Goal: Task Accomplishment & Management: Complete application form

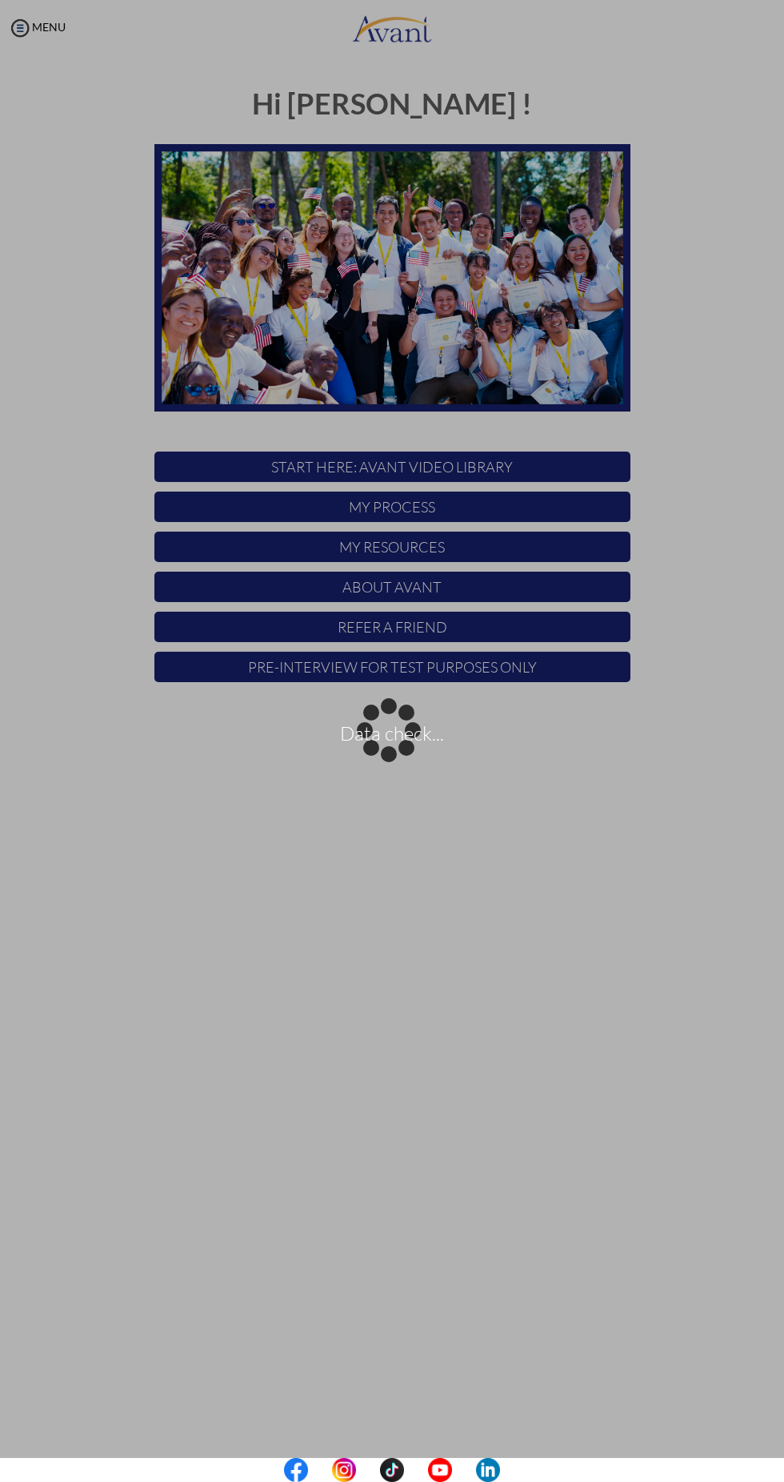
click at [403, 730] on div "Data check..." at bounding box center [392, 741] width 22 height 22
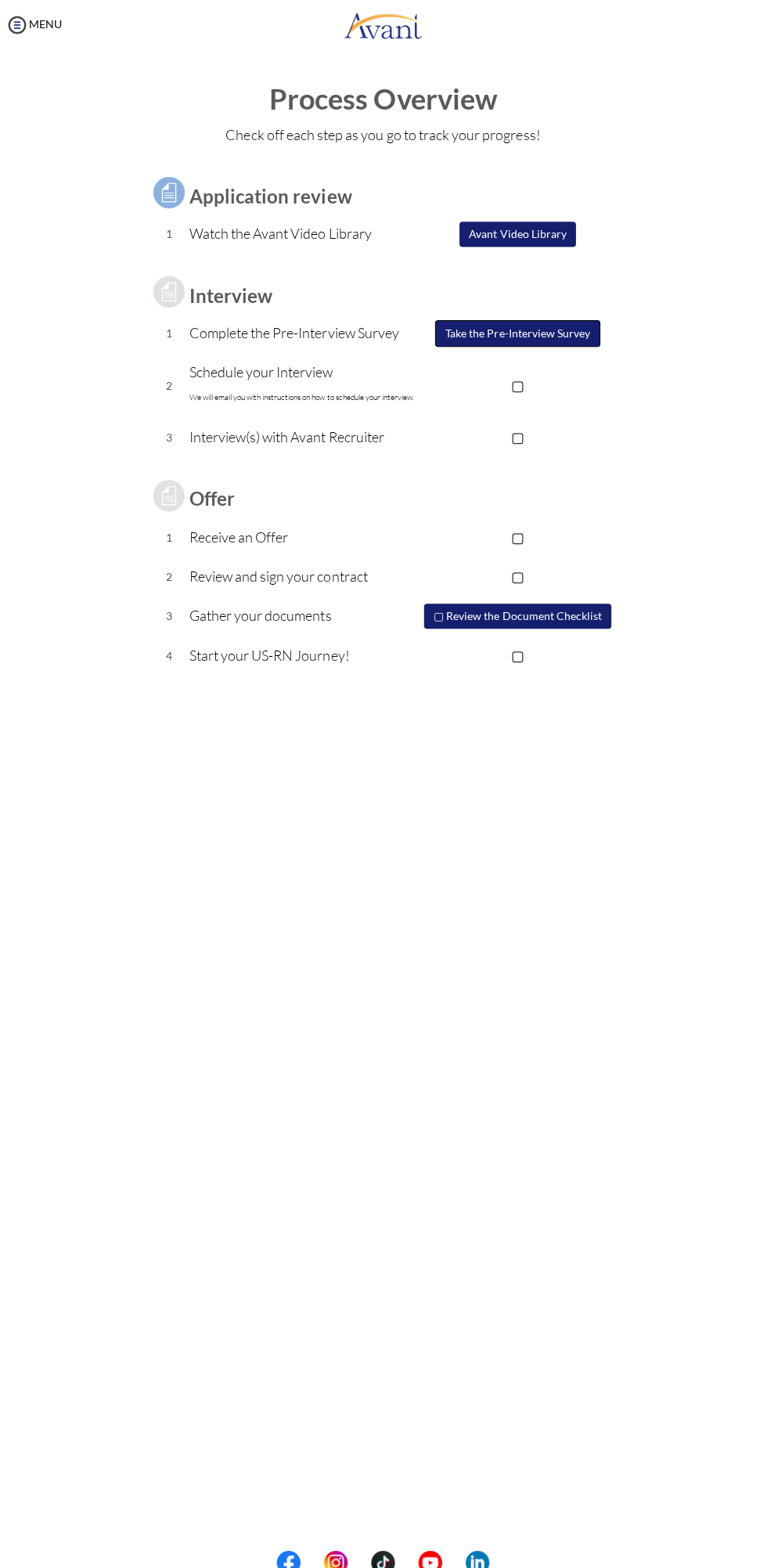
click at [550, 339] on button "Take the Pre-Interview Survey" at bounding box center [518, 334] width 164 height 26
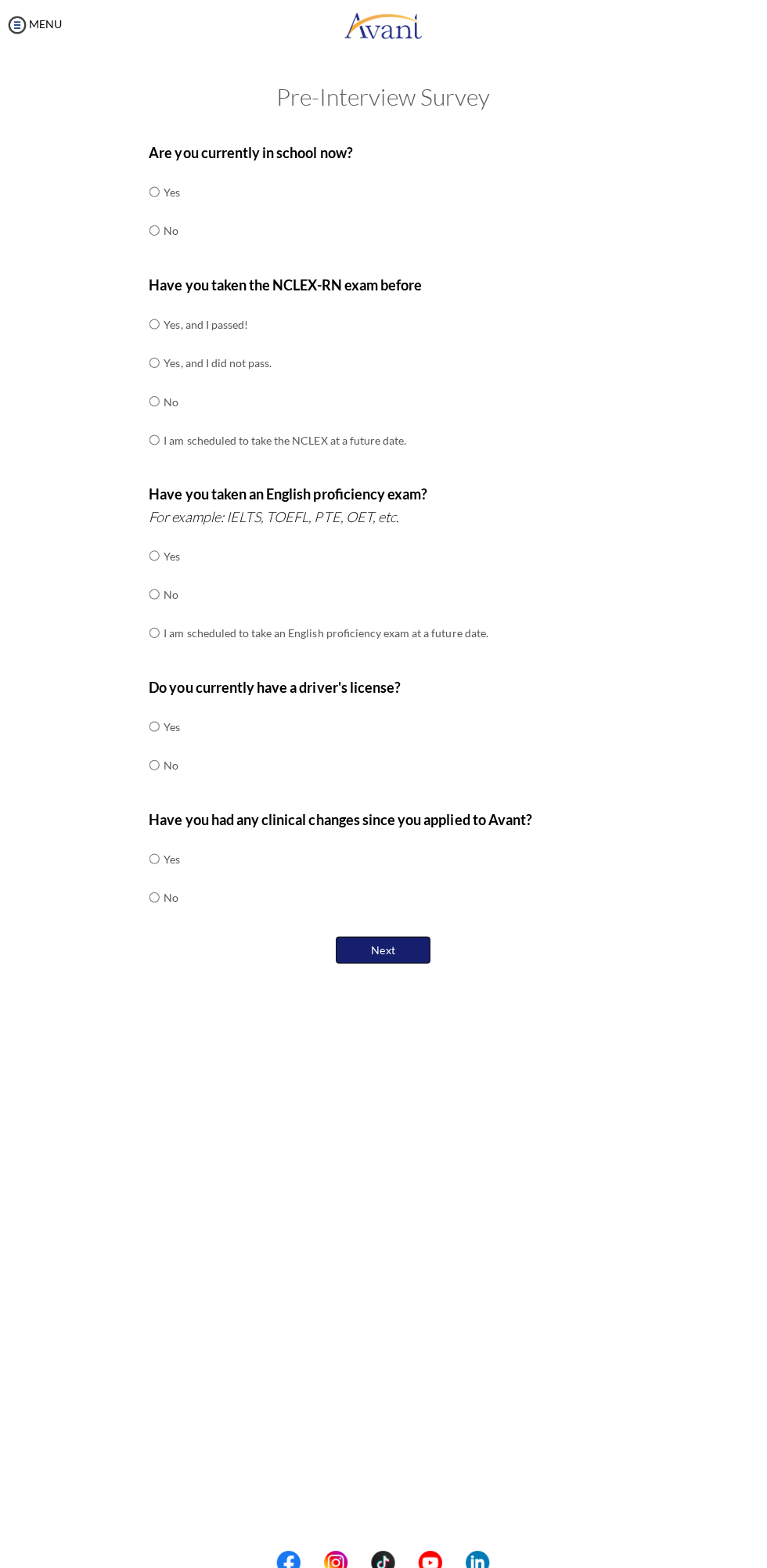
click at [384, 943] on button "Next" at bounding box center [384, 947] width 94 height 26
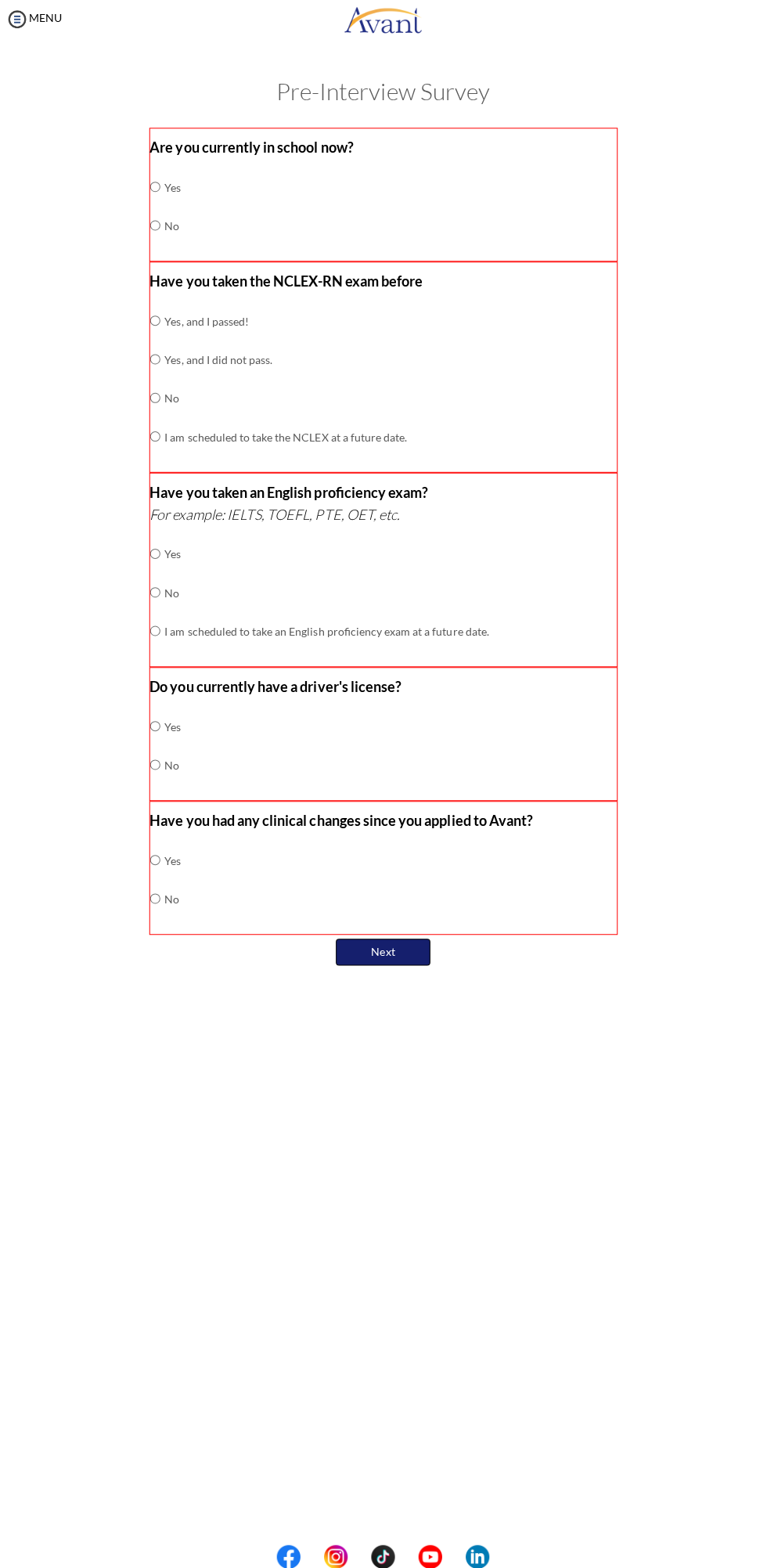
click at [384, 951] on button "Next" at bounding box center [384, 955] width 94 height 26
click at [426, 1050] on div "My Status What is the next step? We would like you to watch the introductory vi…" at bounding box center [384, 838] width 767 height 1568
click at [158, 239] on input "radio" at bounding box center [157, 233] width 10 height 31
radio input "true"
click at [158, 402] on input "radio" at bounding box center [157, 404] width 10 height 31
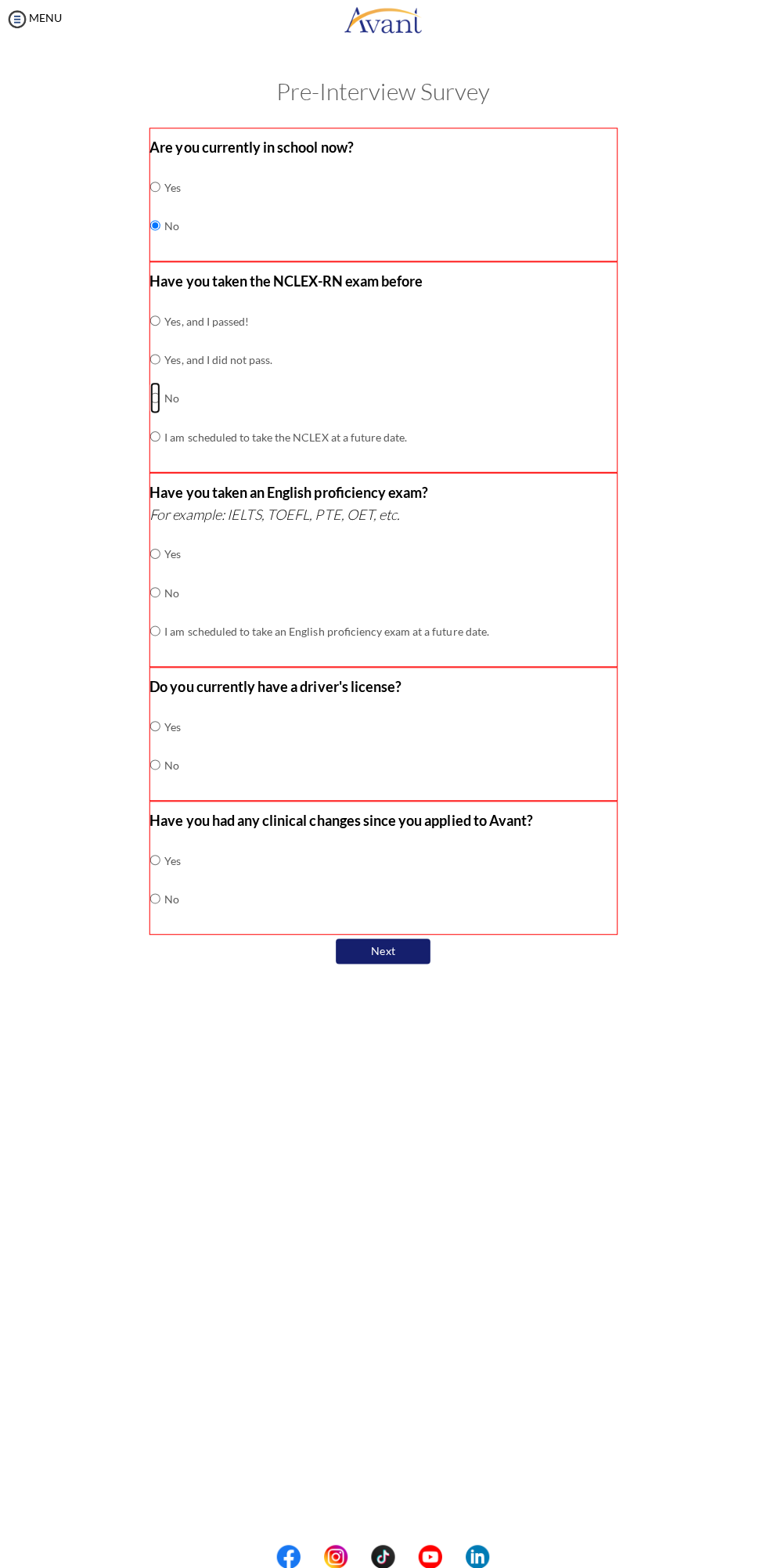
radio input "true"
click at [158, 602] on input "radio" at bounding box center [157, 598] width 10 height 31
radio input "true"
click at [162, 775] on input "radio" at bounding box center [157, 769] width 10 height 31
radio input "true"
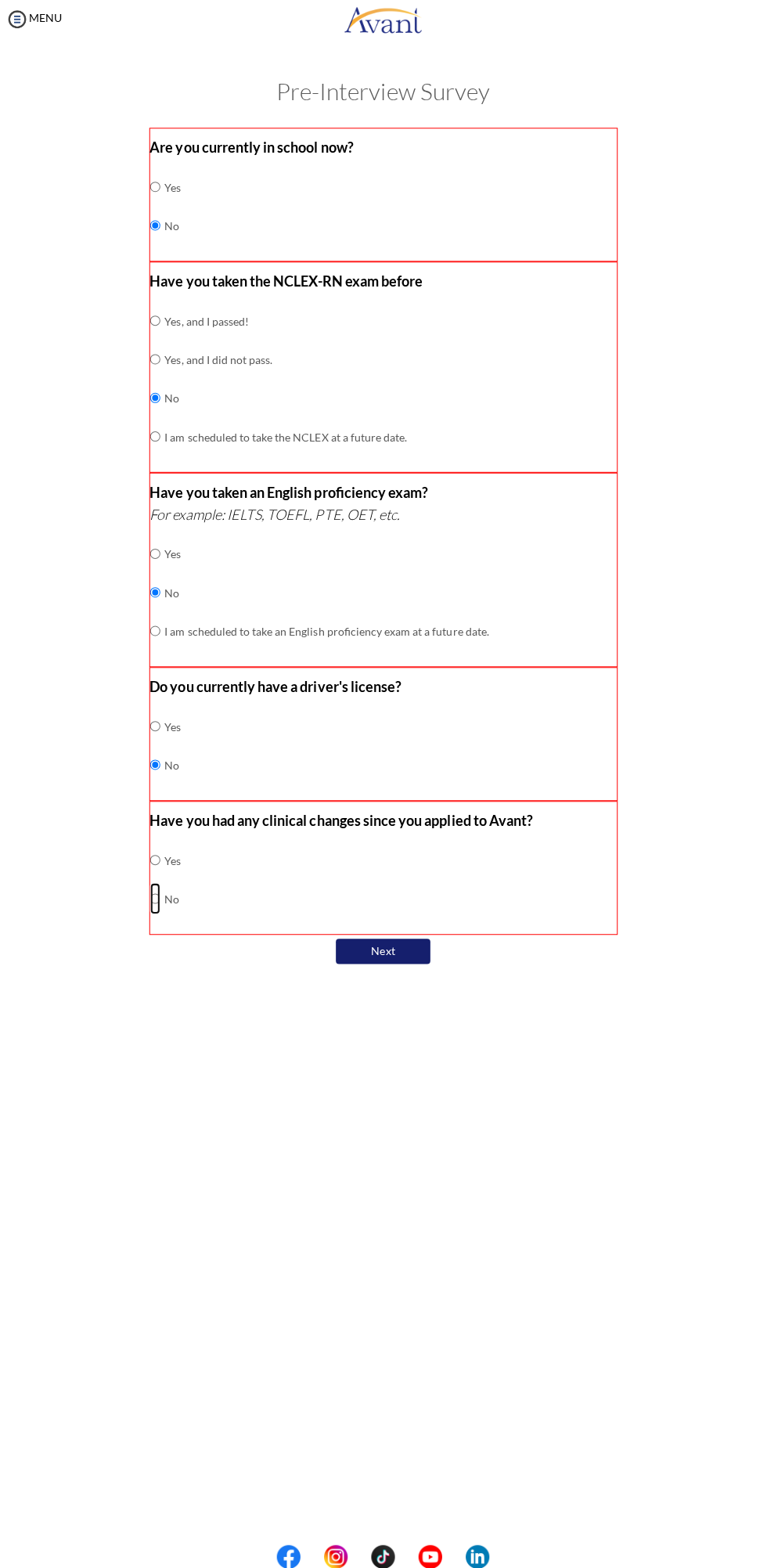
click at [162, 897] on input "radio" at bounding box center [157, 902] width 10 height 31
radio input "true"
click at [398, 963] on button "Next" at bounding box center [384, 955] width 94 height 25
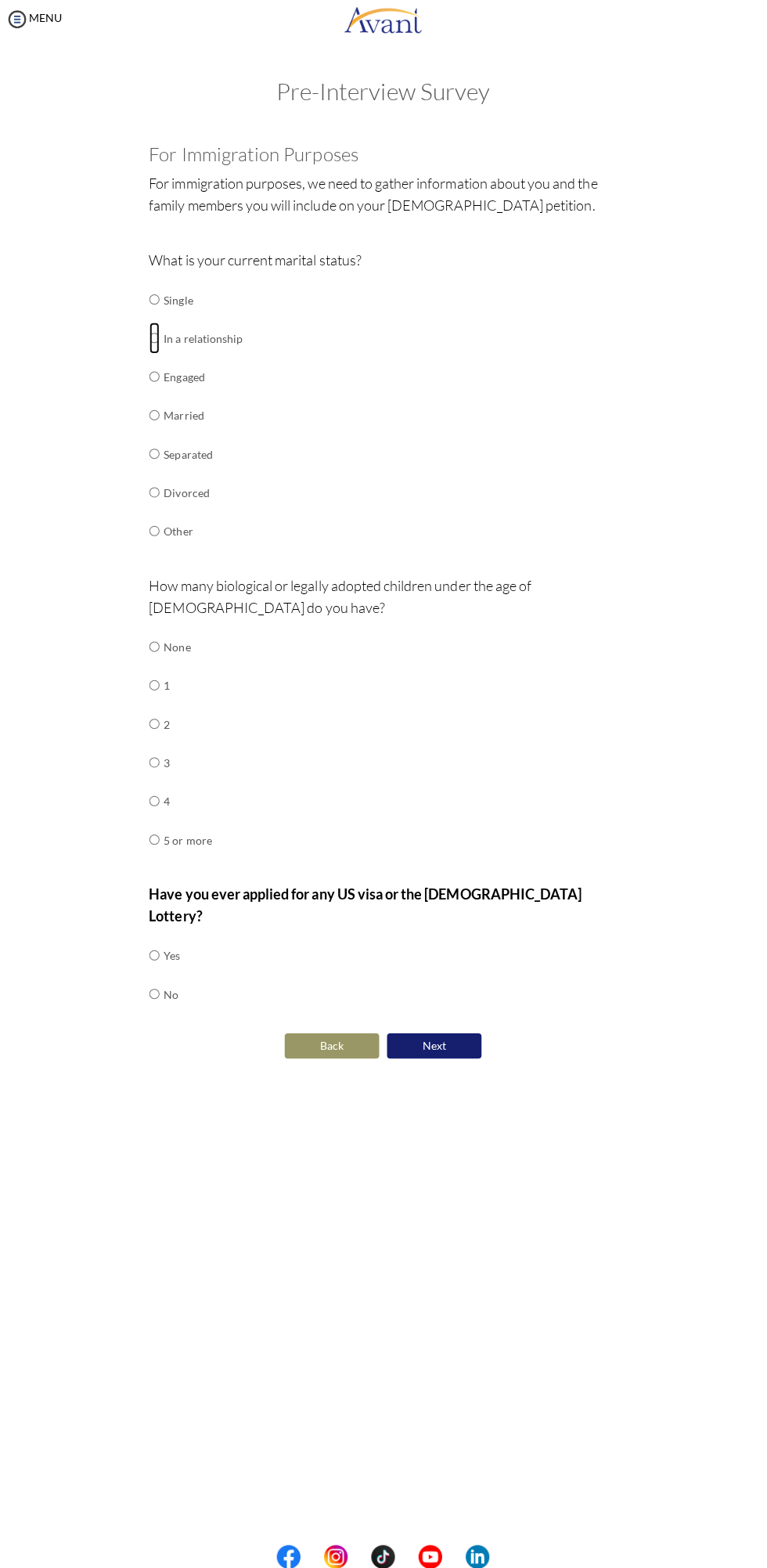
click at [159, 352] on input "radio" at bounding box center [156, 344] width 10 height 31
radio input "true"
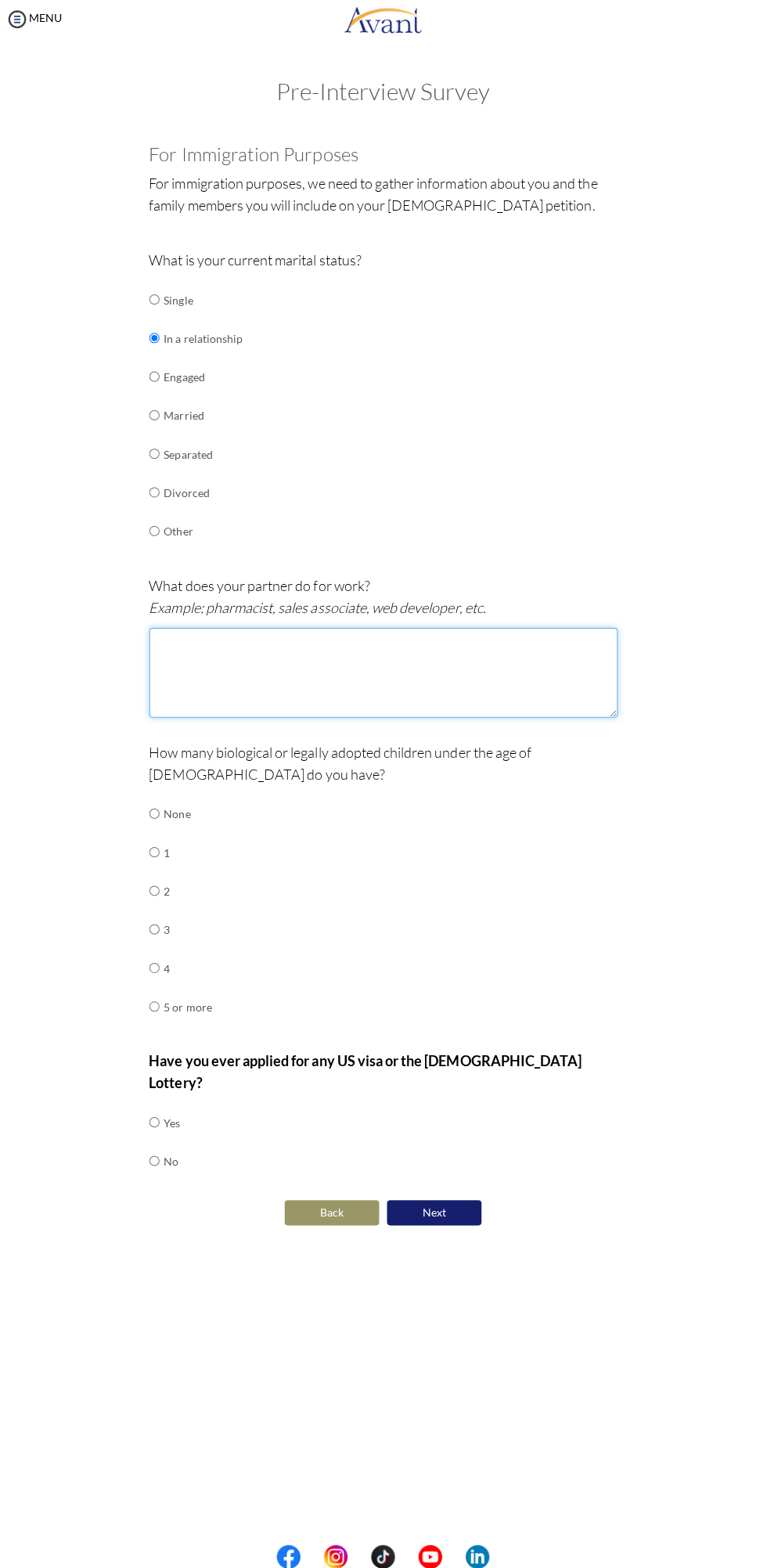
click at [444, 646] on textarea at bounding box center [384, 677] width 466 height 89
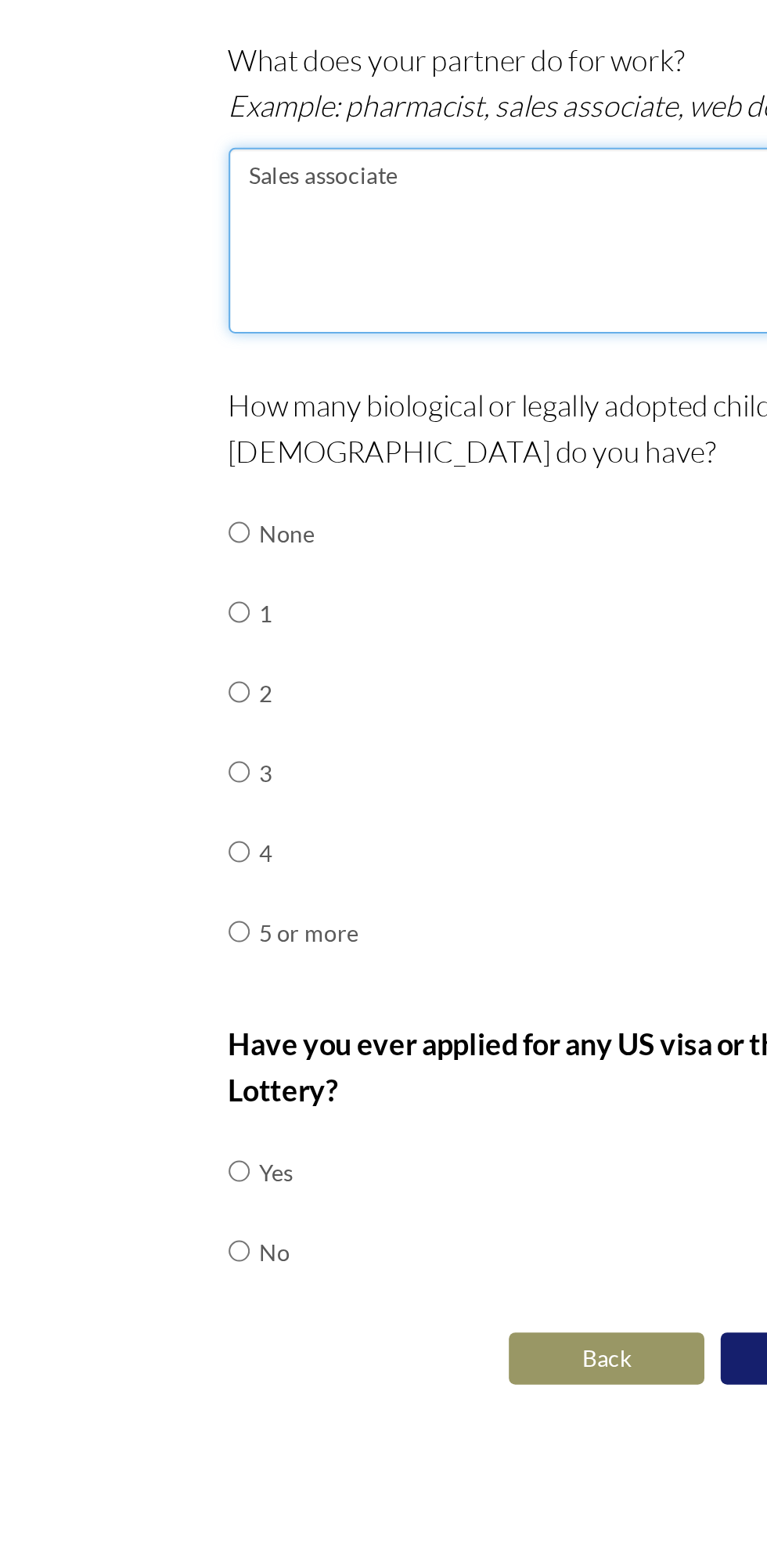
type textarea "Sales associate"
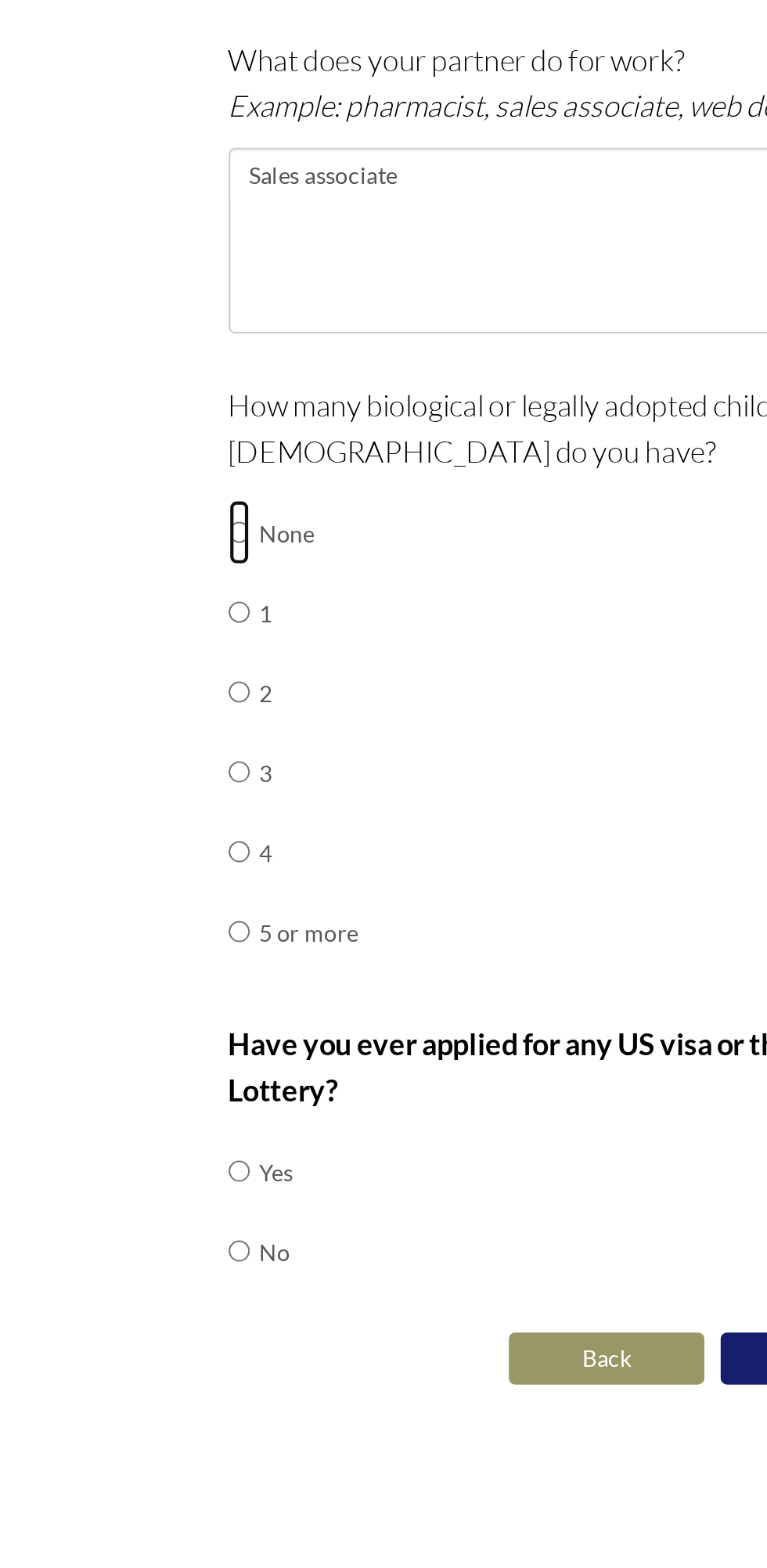
click at [155, 815] on input "radio" at bounding box center [156, 818] width 10 height 31
radio input "true"
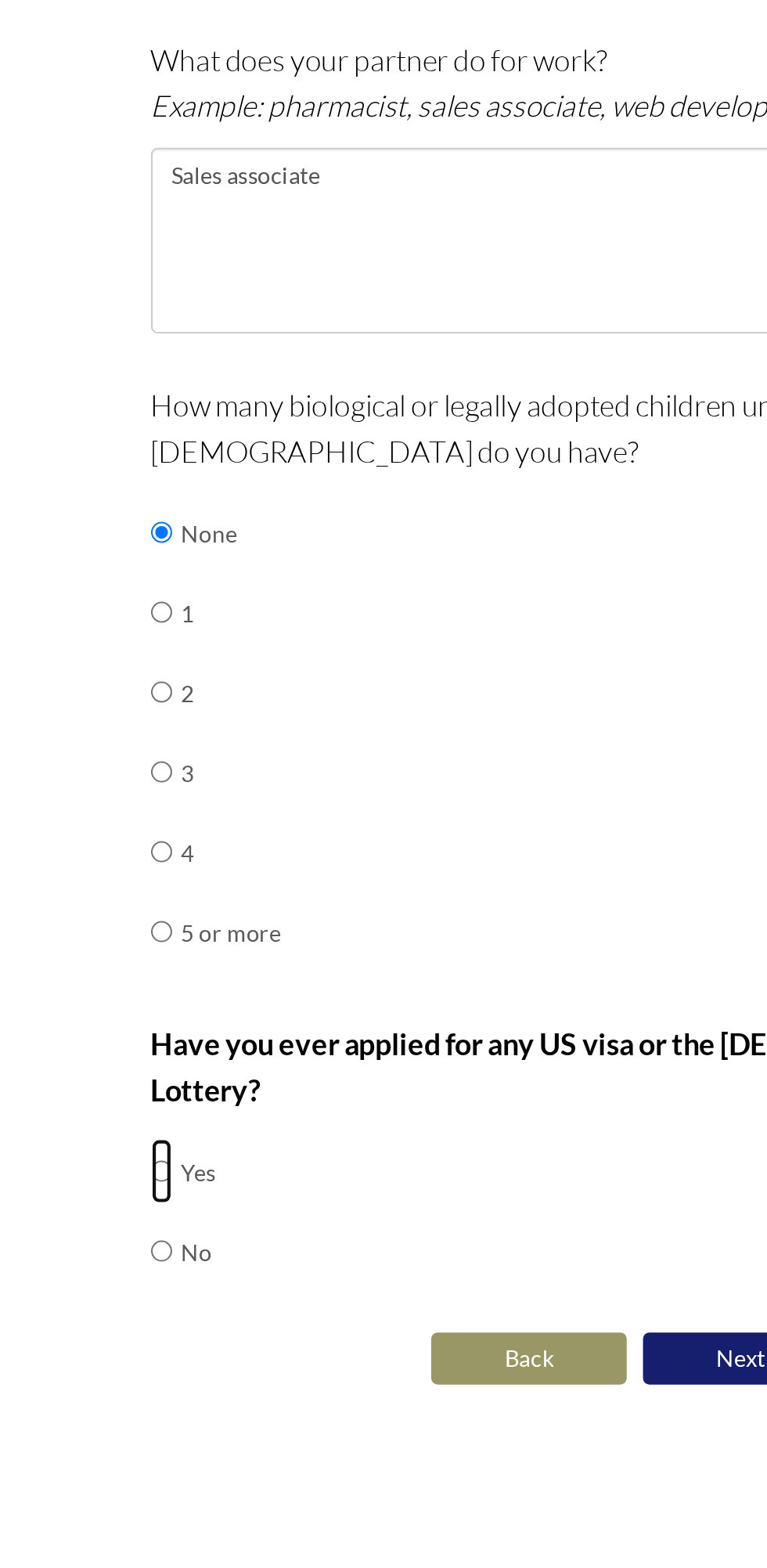
click at [158, 1108] on input "radio" at bounding box center [156, 1124] width 10 height 31
radio input "true"
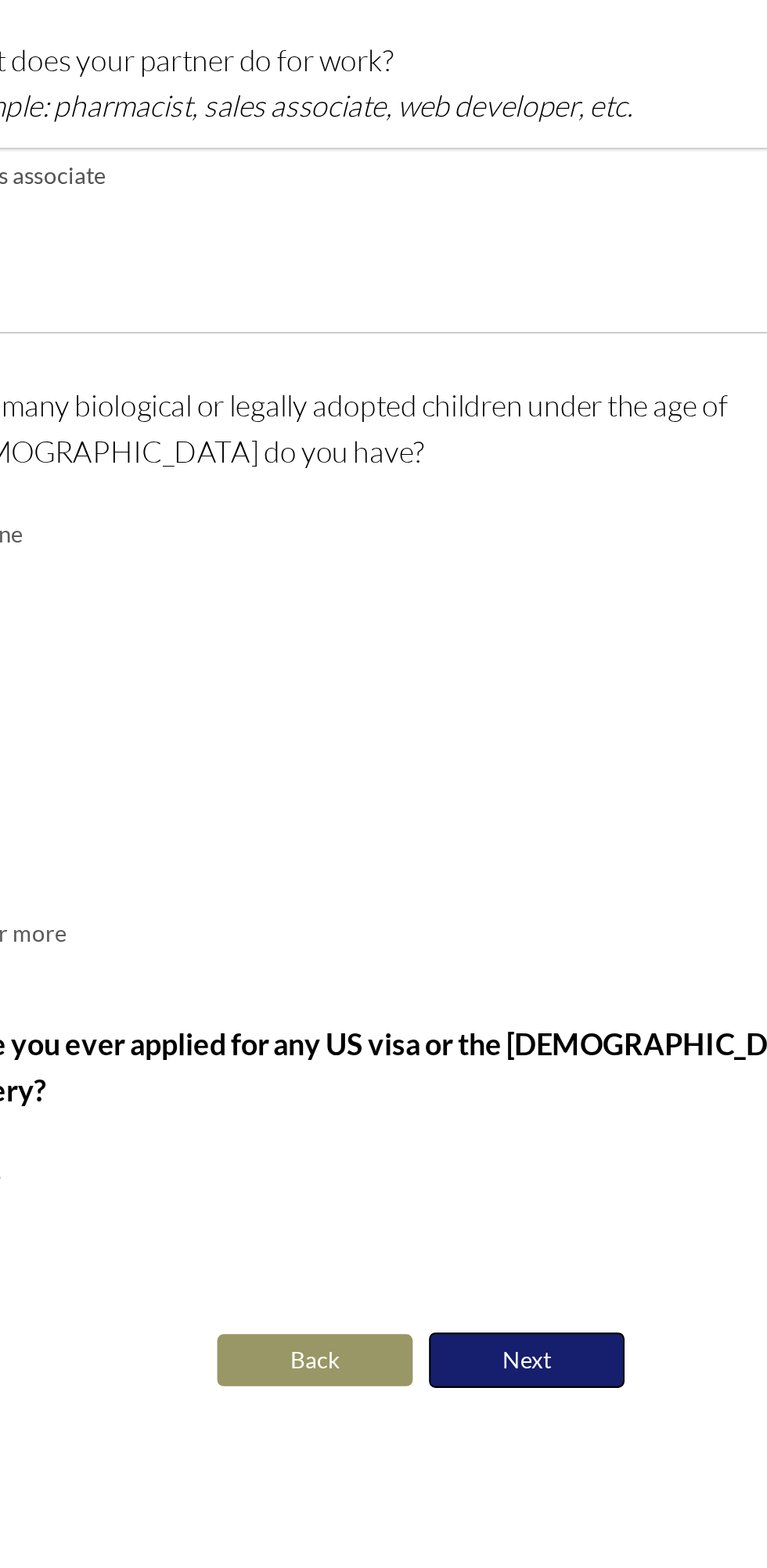
click at [446, 1202] on button "Next" at bounding box center [434, 1215] width 94 height 26
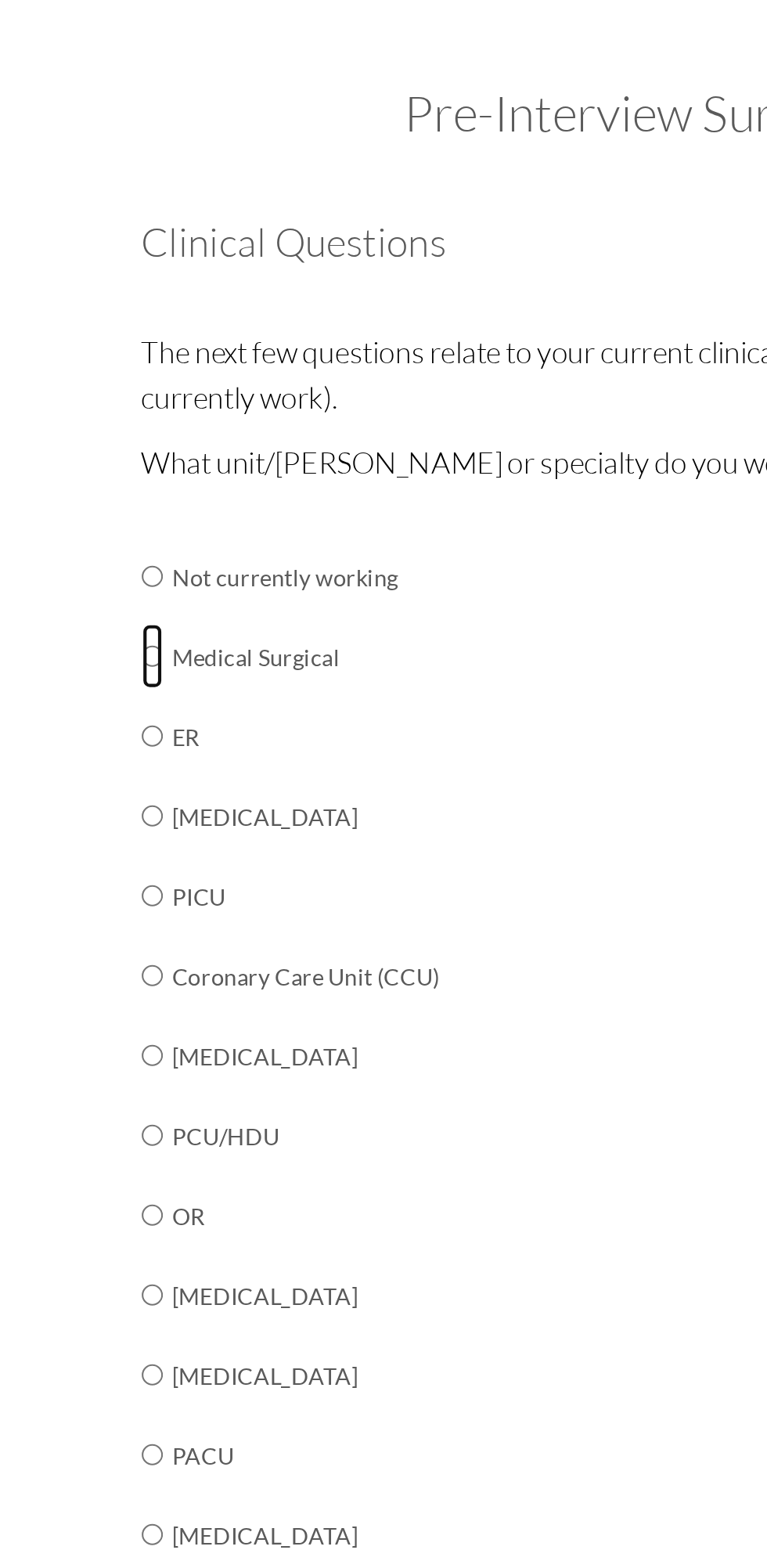
click at [156, 363] on input "radio" at bounding box center [156, 360] width 10 height 31
radio input "true"
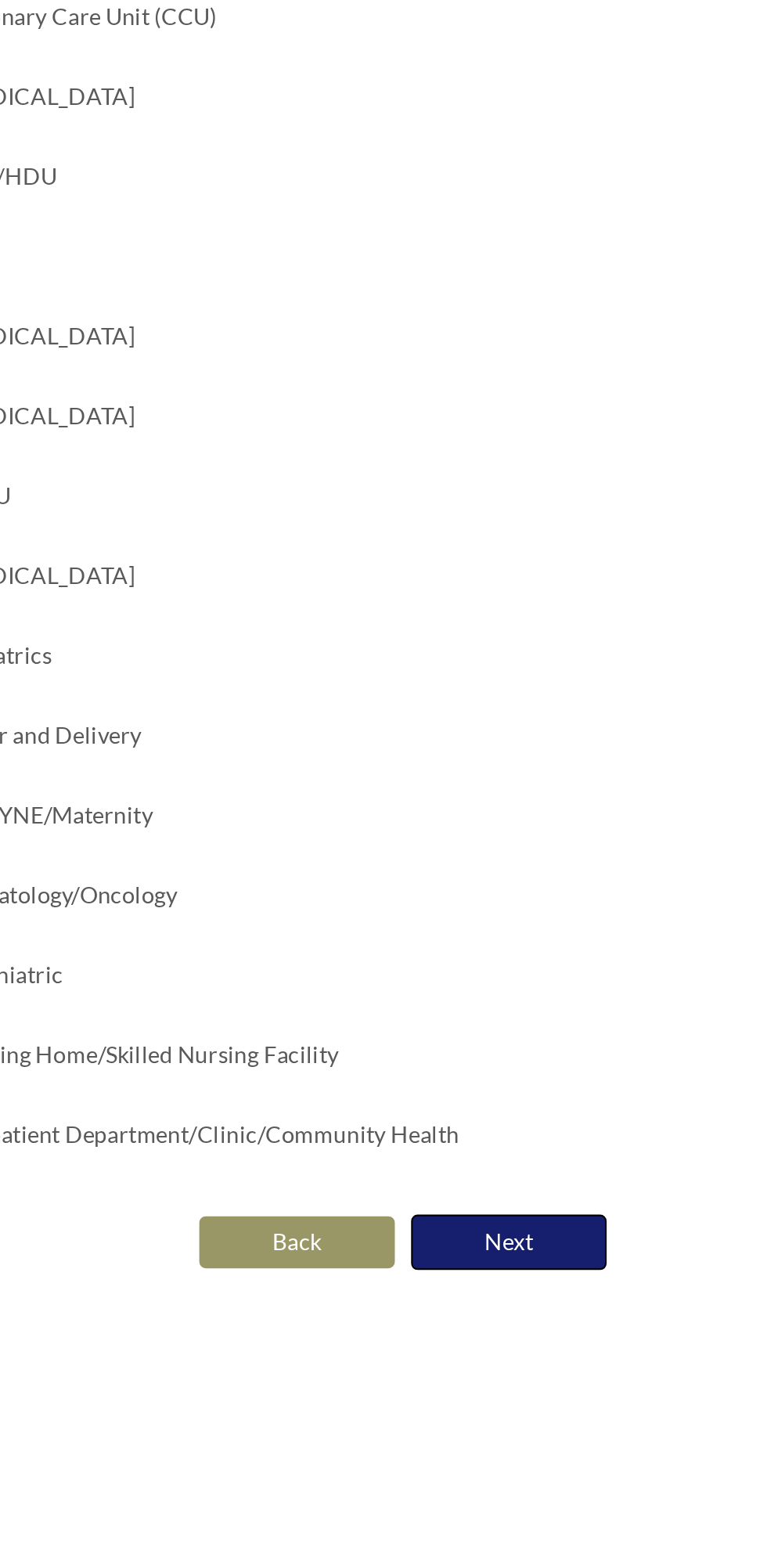
click at [448, 1104] on button "Next" at bounding box center [434, 1102] width 94 height 26
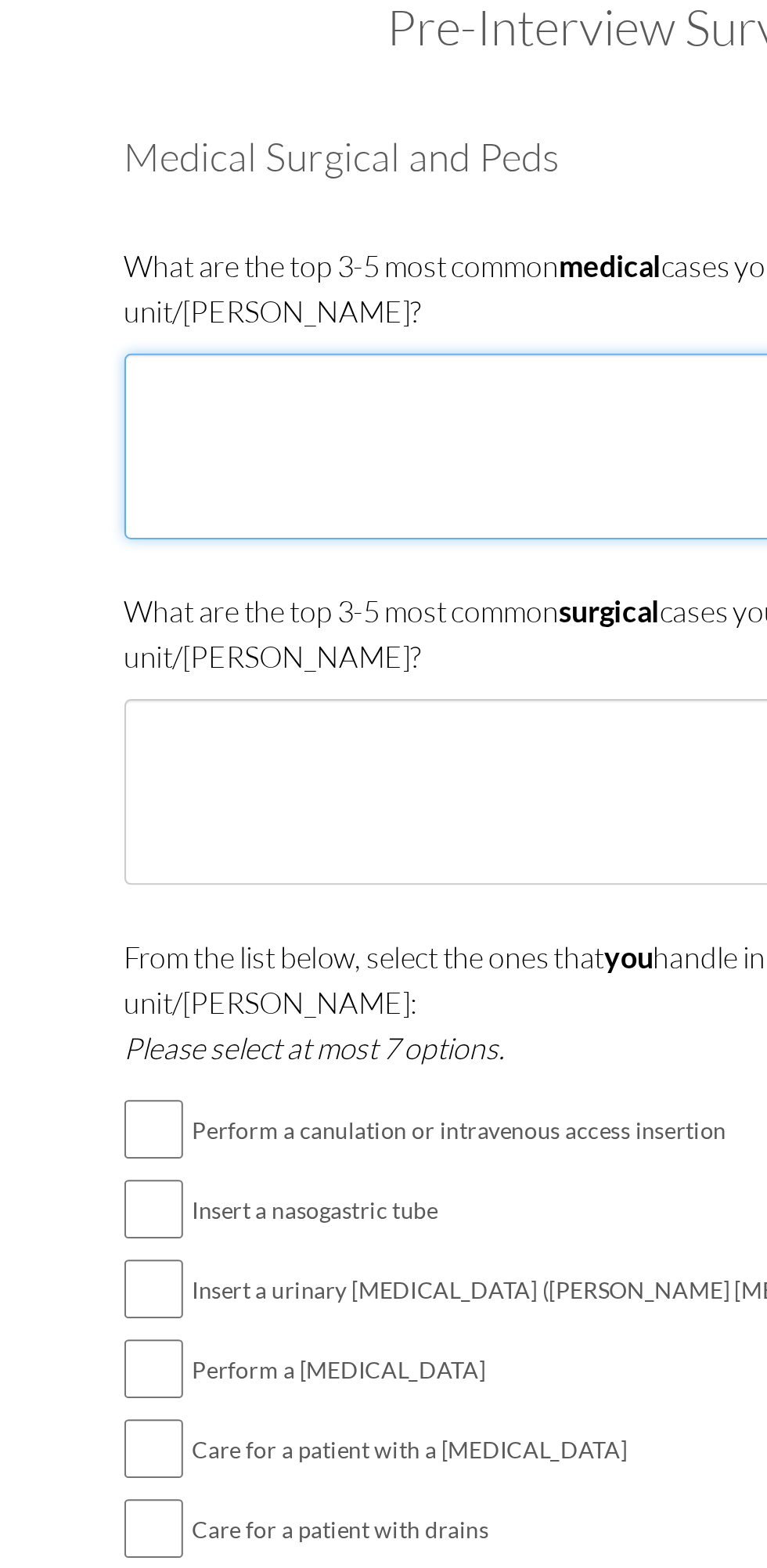
click at [320, 273] on textarea at bounding box center [384, 300] width 466 height 89
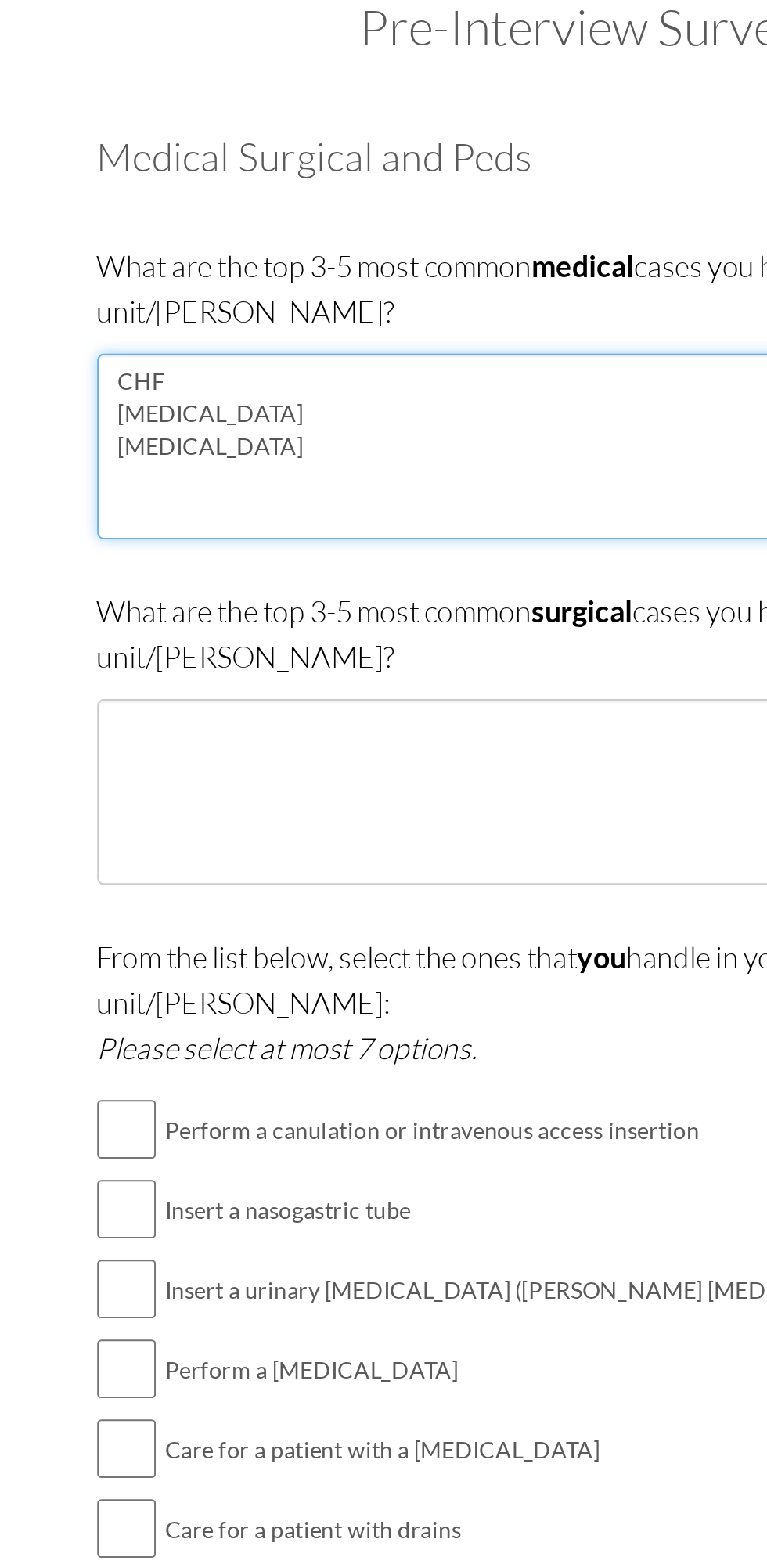
type textarea "CHF CANCER ASTHMA"
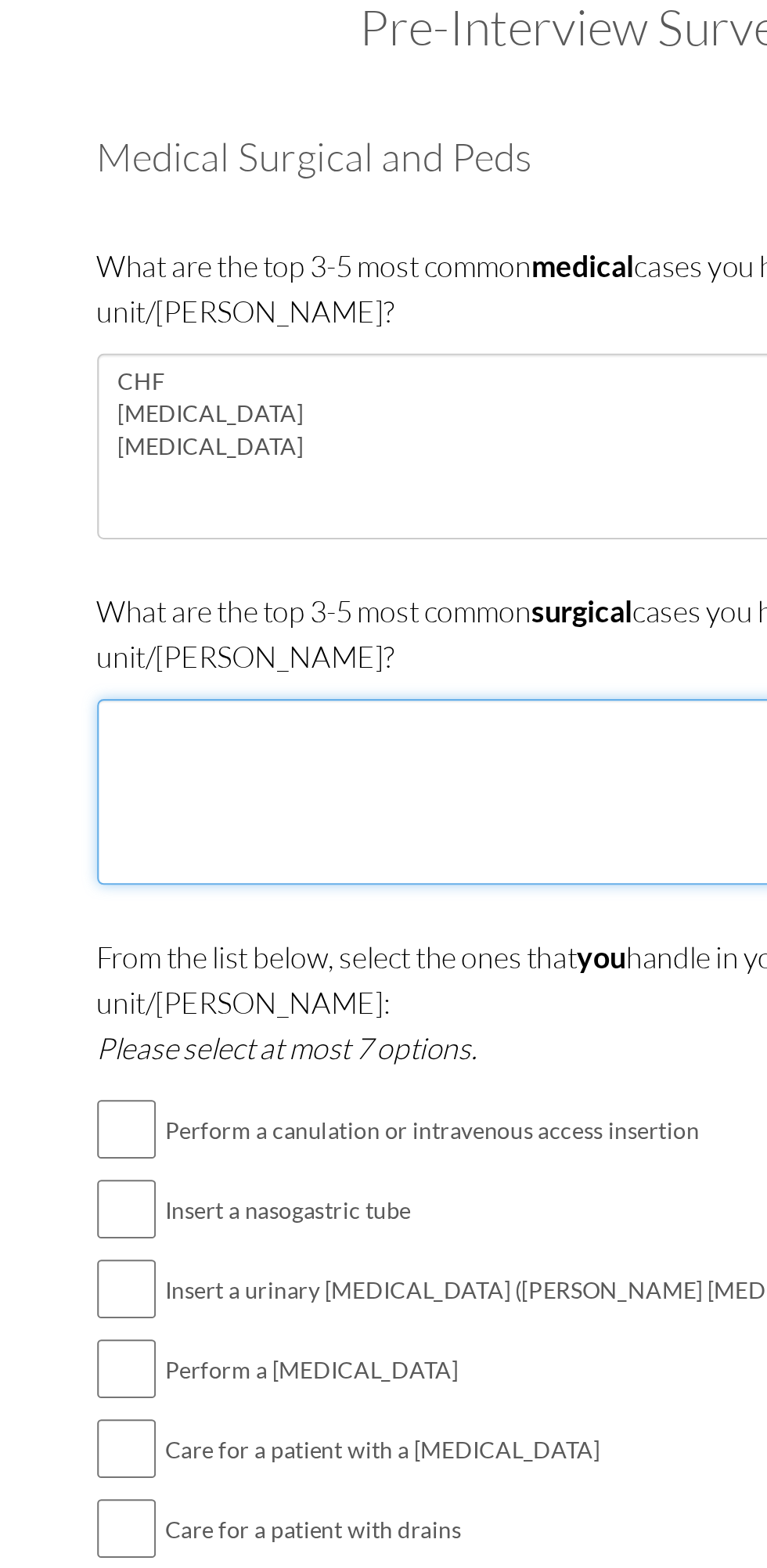
click at [213, 433] on textarea at bounding box center [384, 466] width 466 height 89
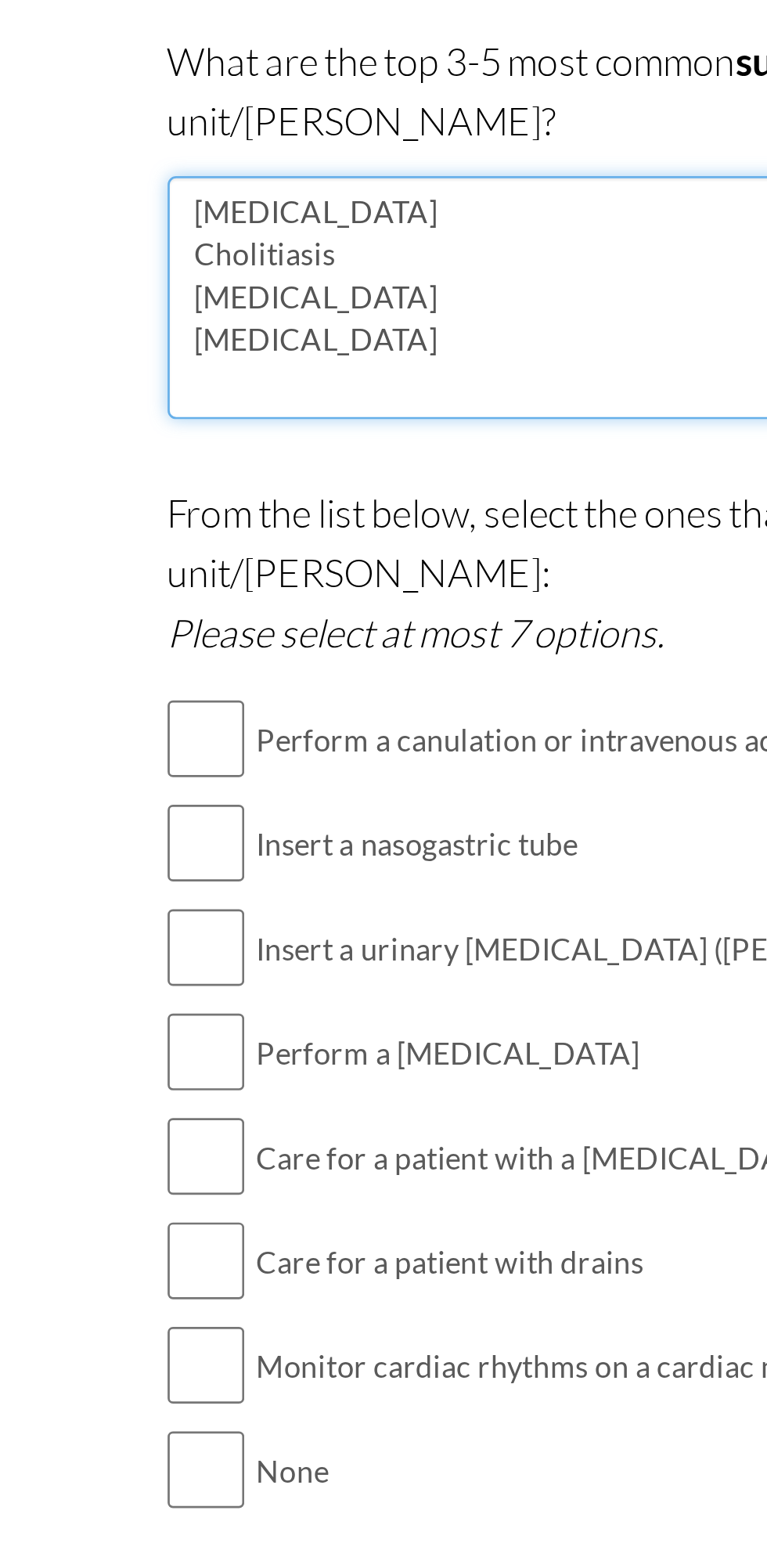
type textarea "Hernia Cholitiasis Appendicitis Amputation"
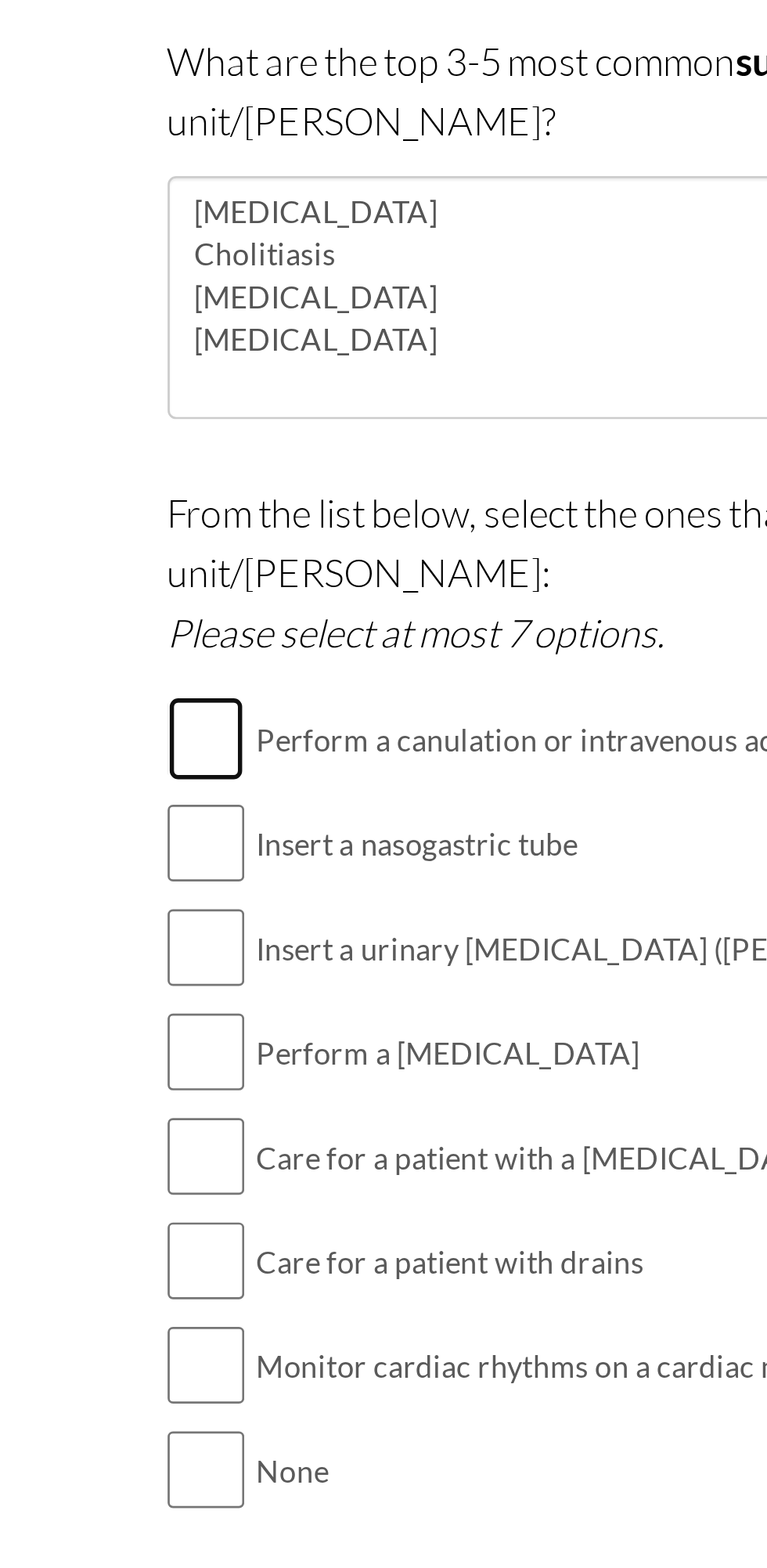
click at [159, 613] on input "checkbox" at bounding box center [164, 629] width 28 height 31
checkbox input "true"
click at [174, 651] on input "checkbox" at bounding box center [164, 667] width 28 height 31
checkbox input "true"
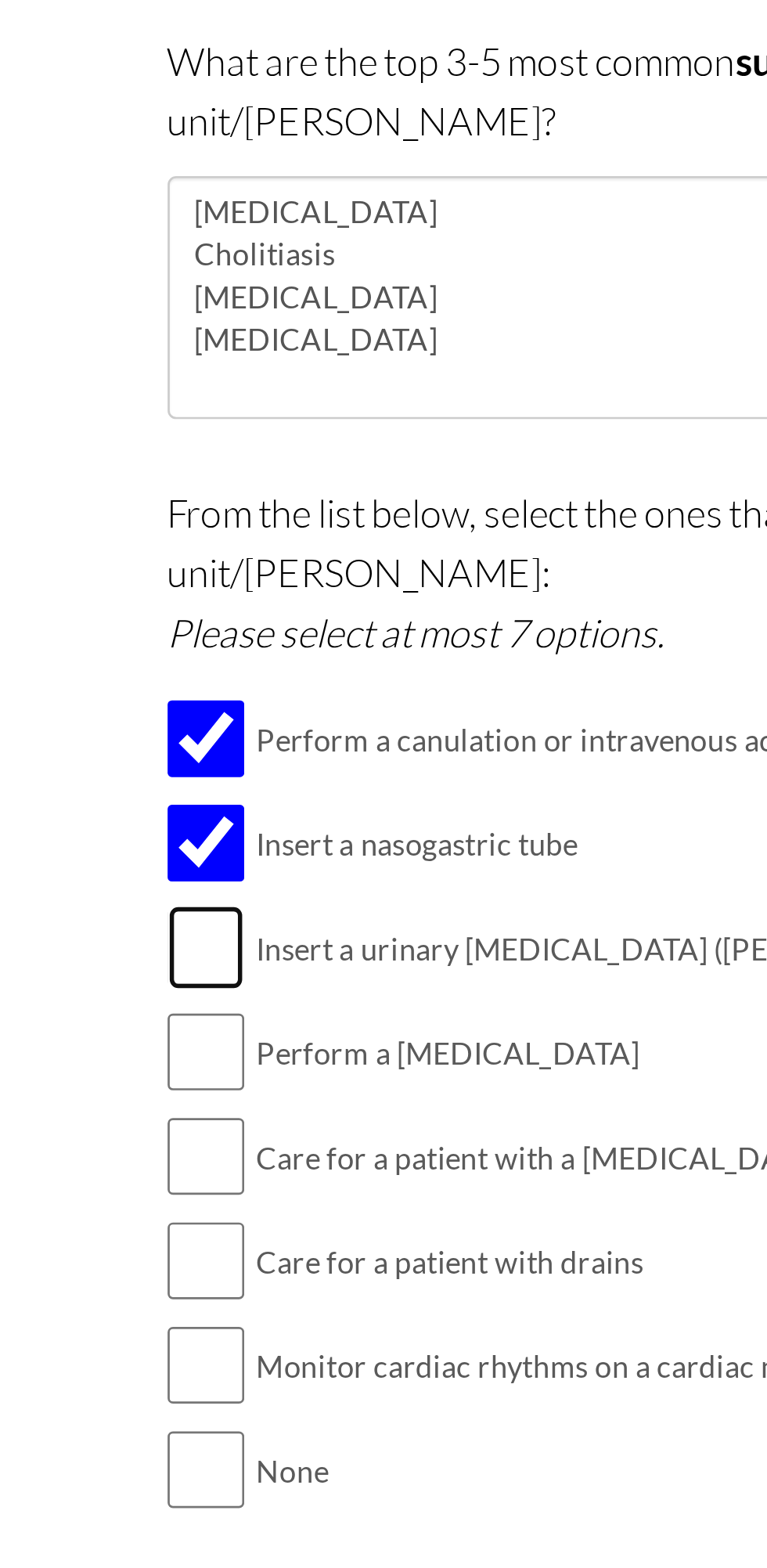
click at [168, 691] on input "checkbox" at bounding box center [164, 705] width 28 height 31
checkbox input "true"
click at [167, 728] on input "checkbox" at bounding box center [164, 743] width 28 height 31
checkbox input "true"
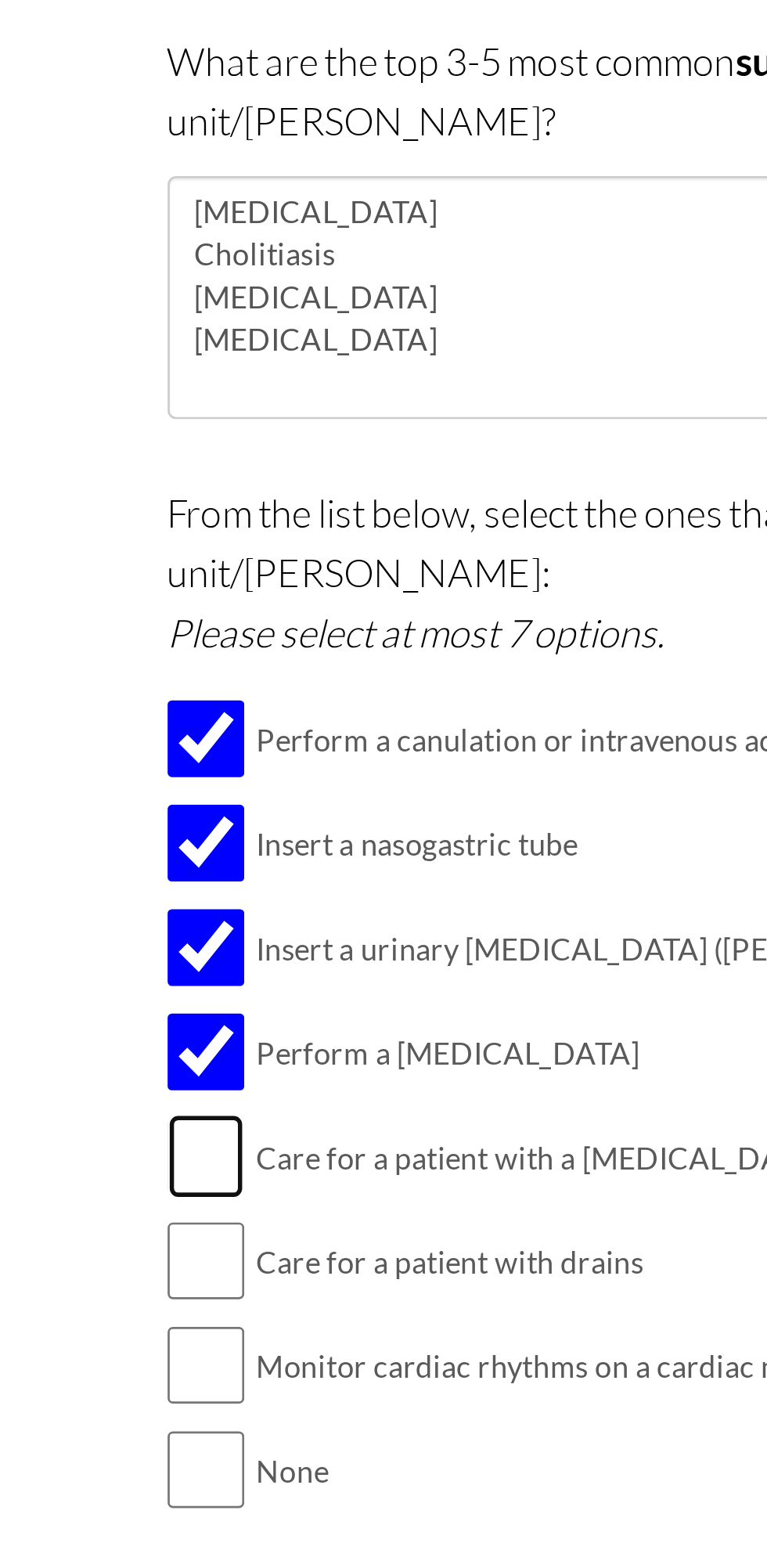
click at [169, 767] on input "checkbox" at bounding box center [164, 783] width 28 height 31
checkbox input "true"
click at [166, 805] on input "checkbox" at bounding box center [164, 821] width 28 height 31
checkbox input "true"
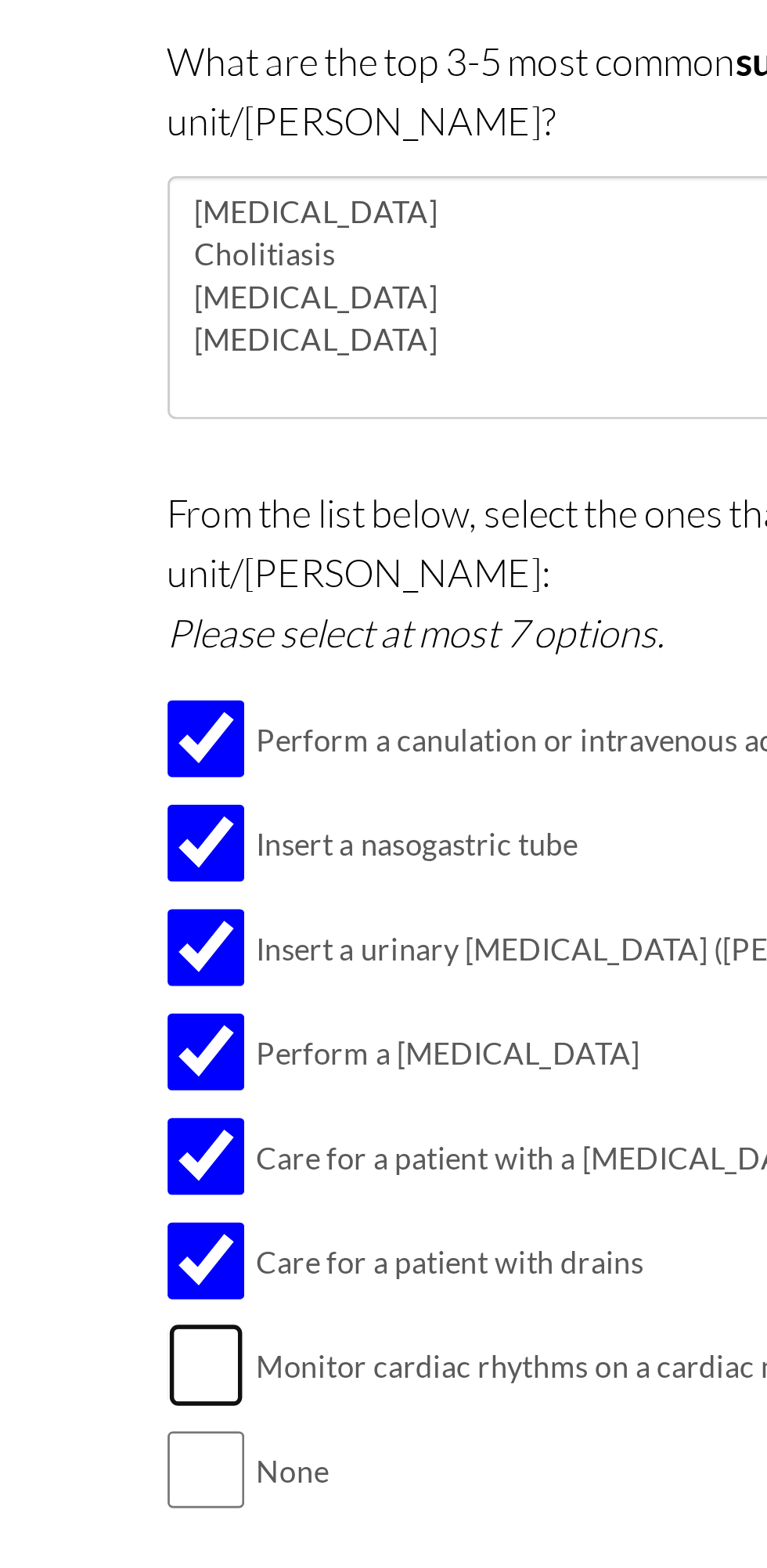
click at [168, 843] on input "checkbox" at bounding box center [164, 859] width 28 height 31
checkbox input "true"
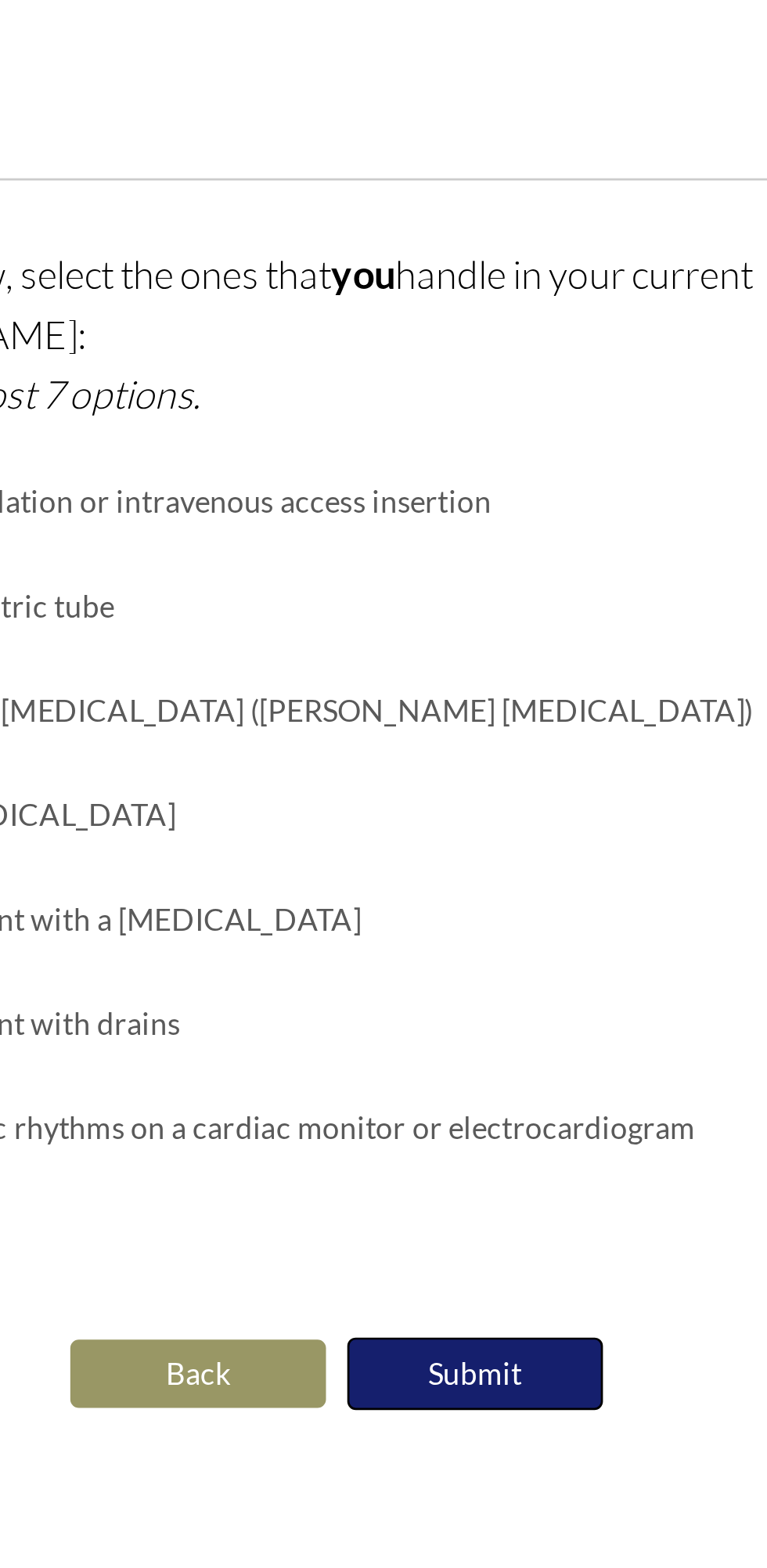
click at [449, 936] on button "Submit" at bounding box center [434, 949] width 94 height 26
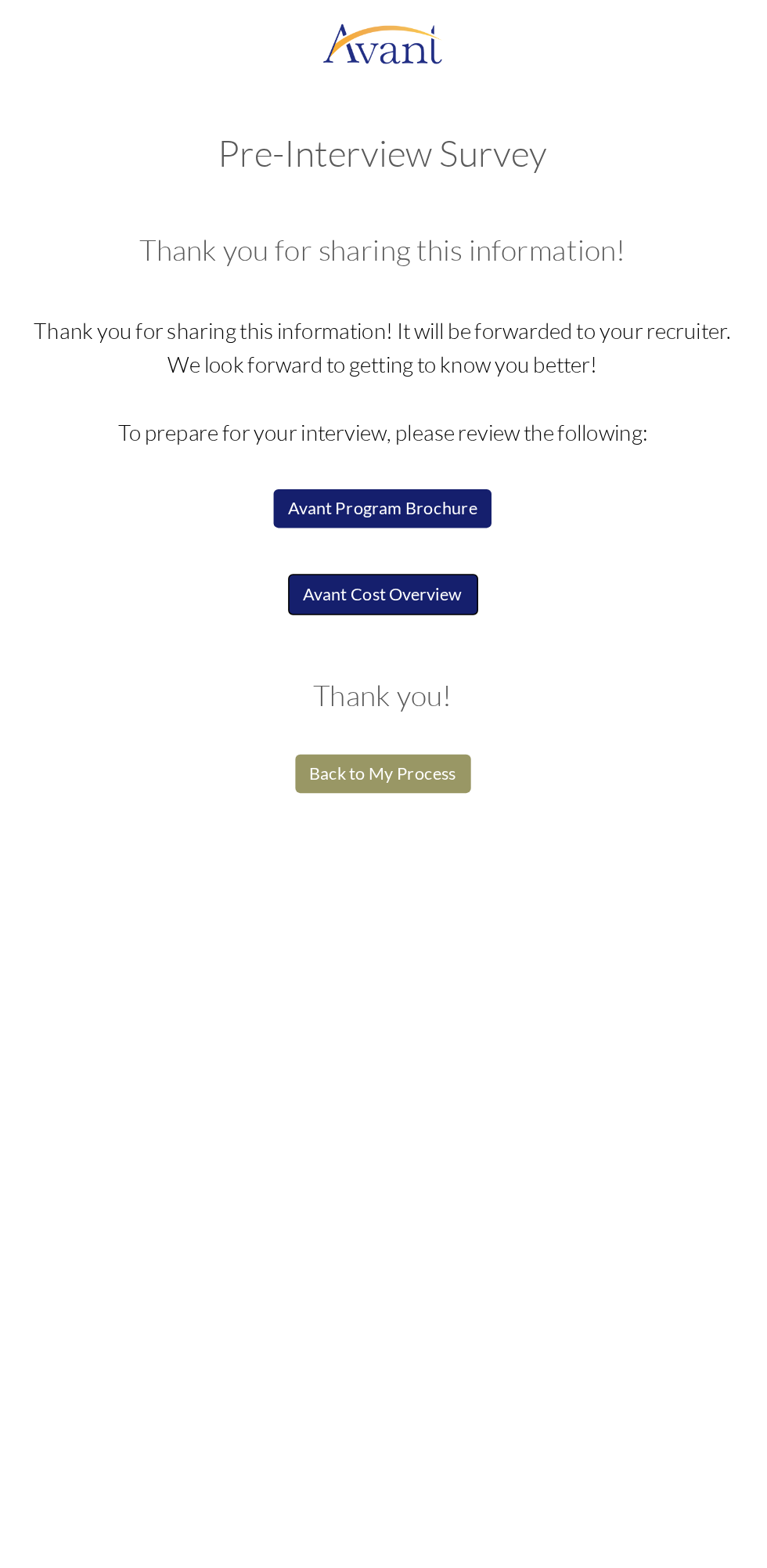
click at [406, 384] on button "Avant Cost Overview" at bounding box center [384, 383] width 123 height 26
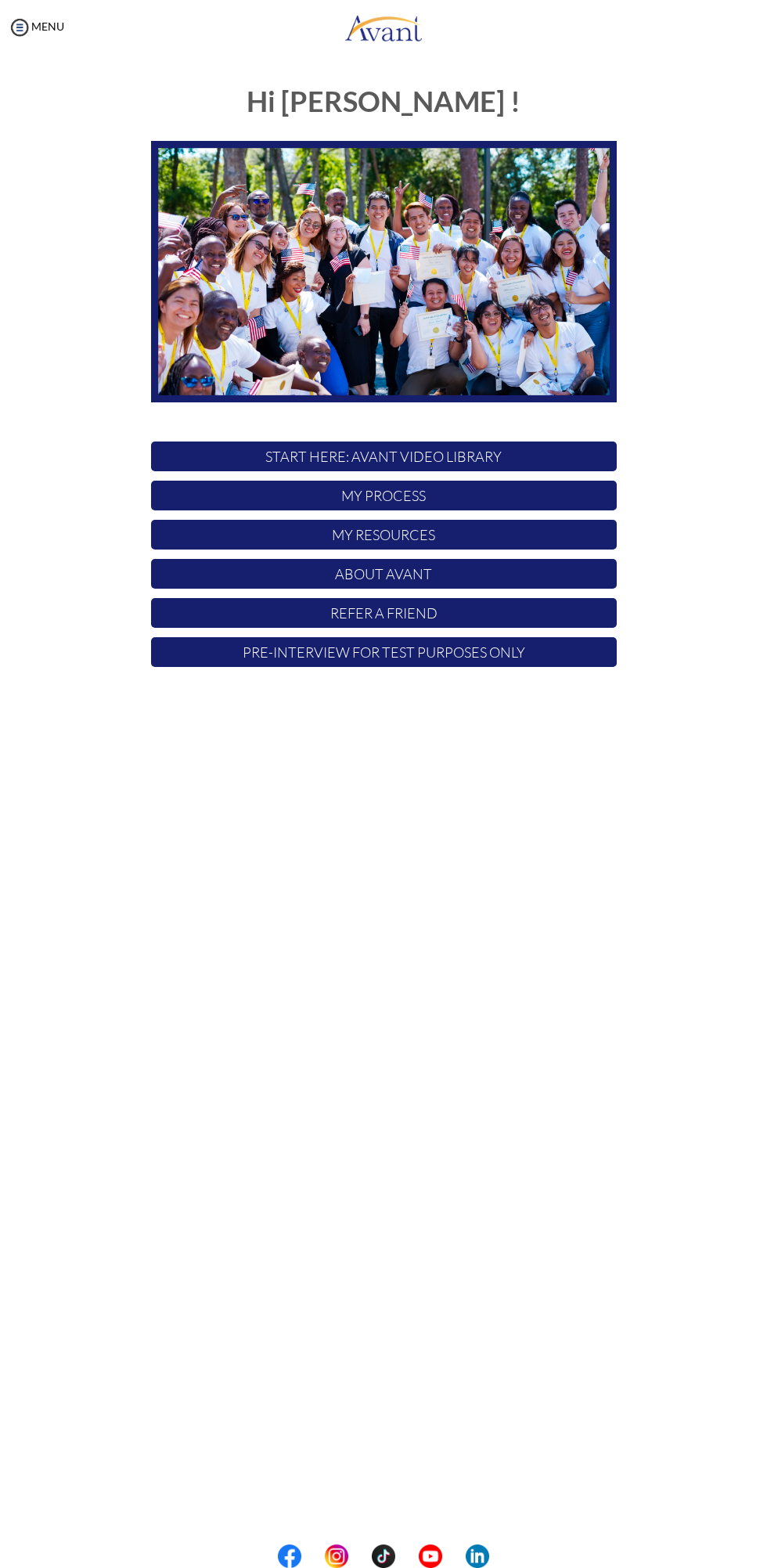
click at [520, 581] on p "About Avant" at bounding box center [384, 574] width 466 height 29
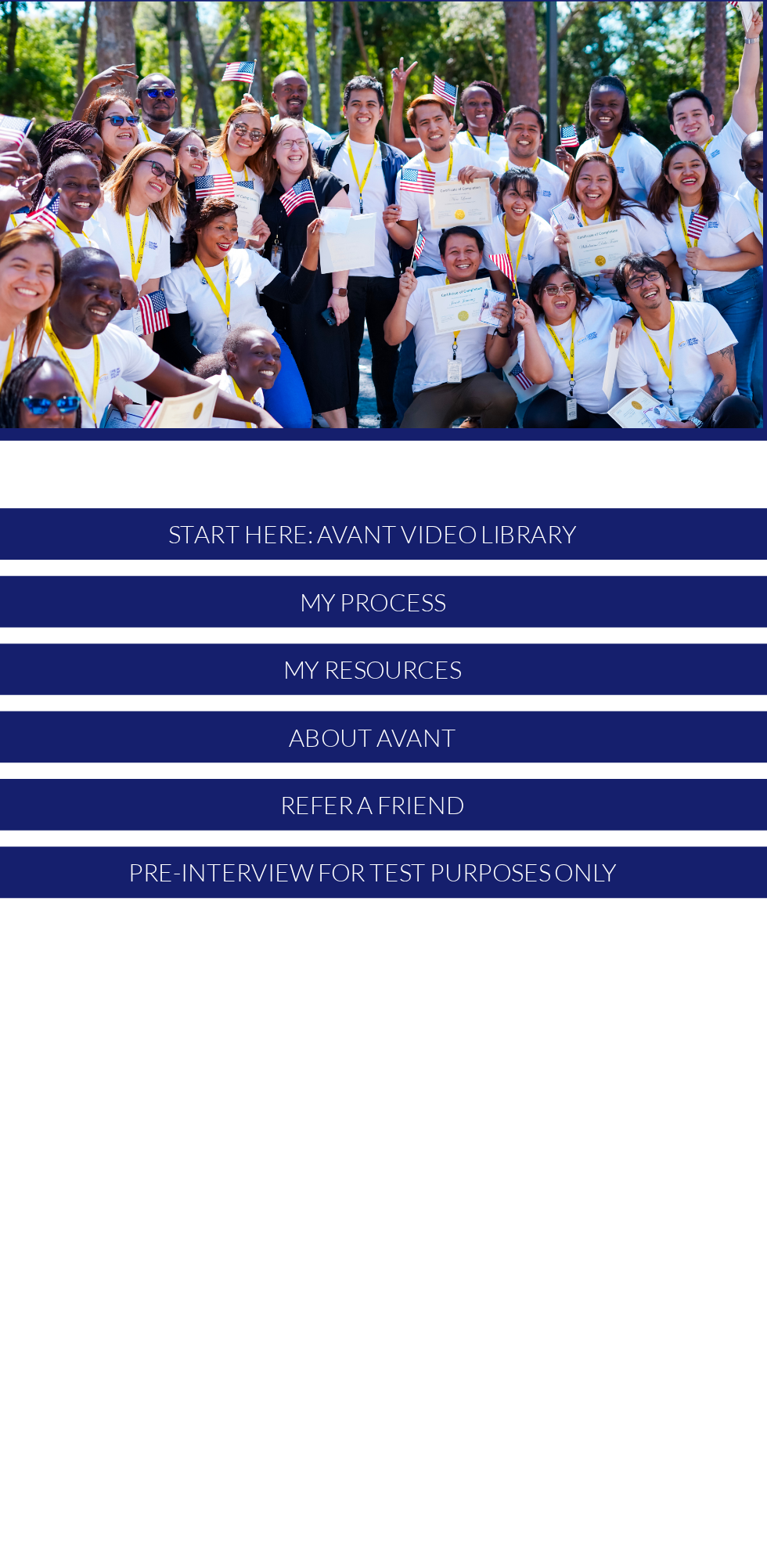
click at [409, 606] on p "Refer a Friend" at bounding box center [384, 613] width 466 height 29
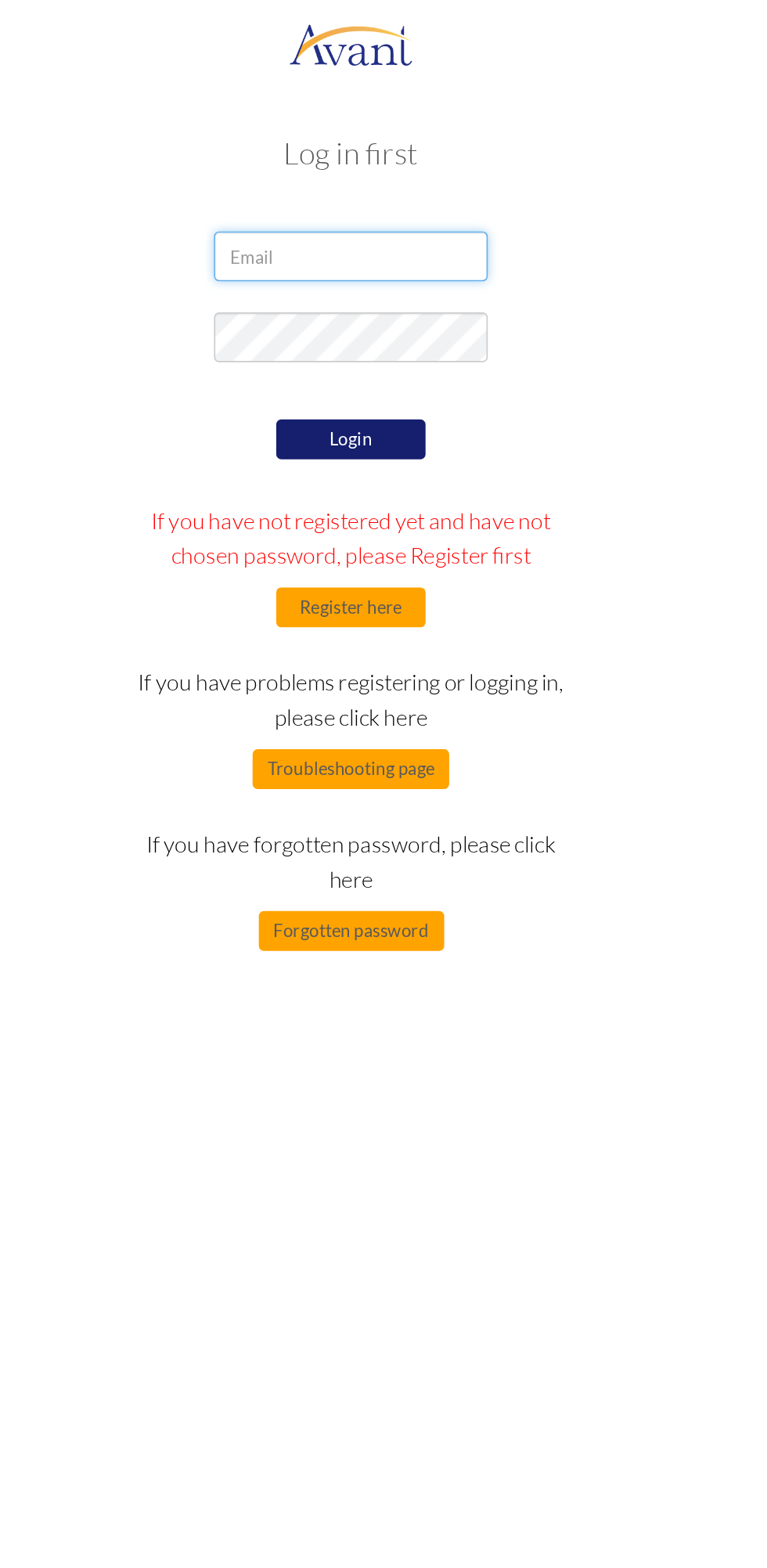
click at [343, 157] on input "email" at bounding box center [384, 161] width 172 height 31
type input "[EMAIL_ADDRESS][DOMAIN_NAME]"
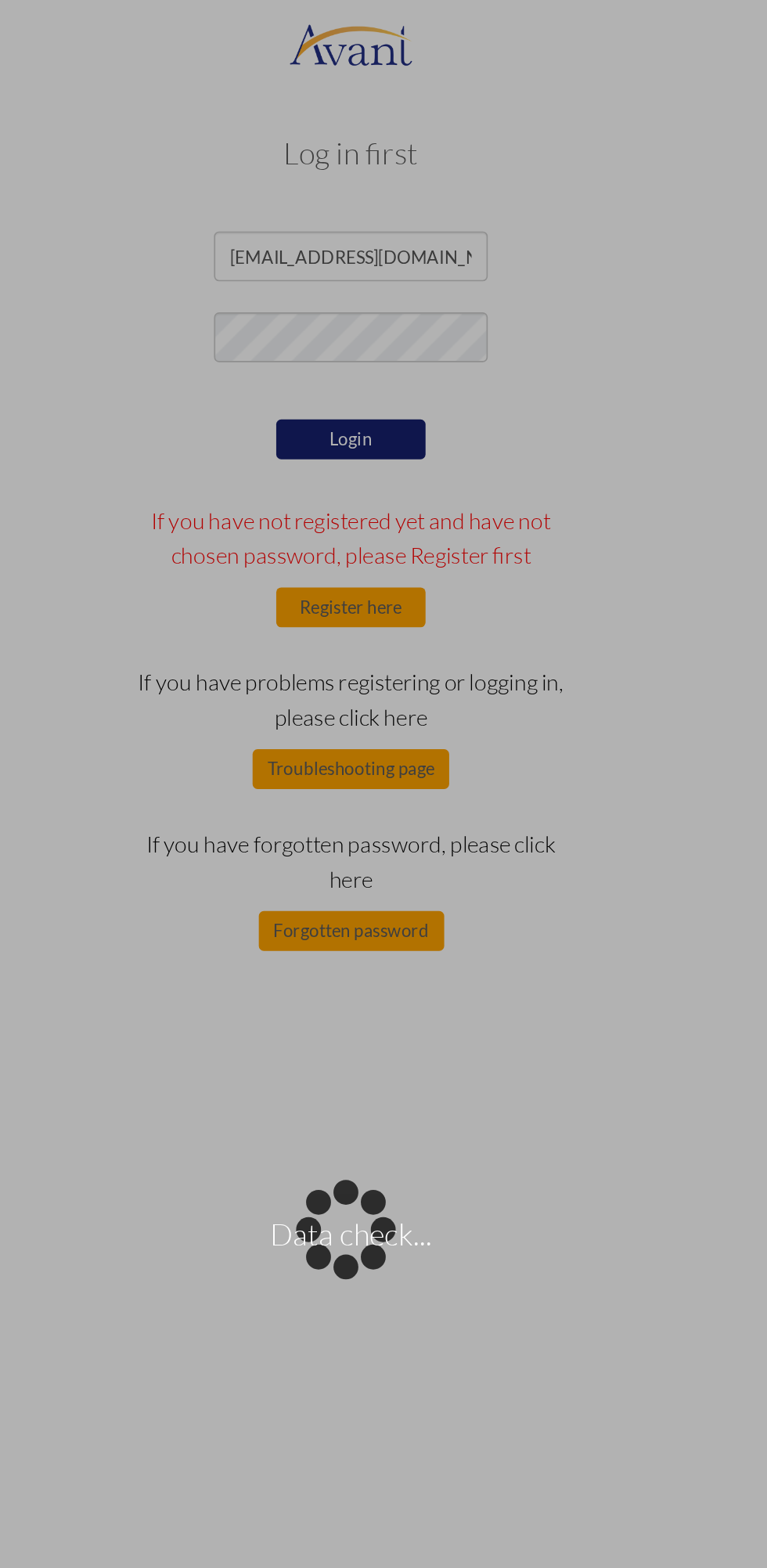
click at [373, 774] on div "Data check..." at bounding box center [384, 784] width 22 height 22
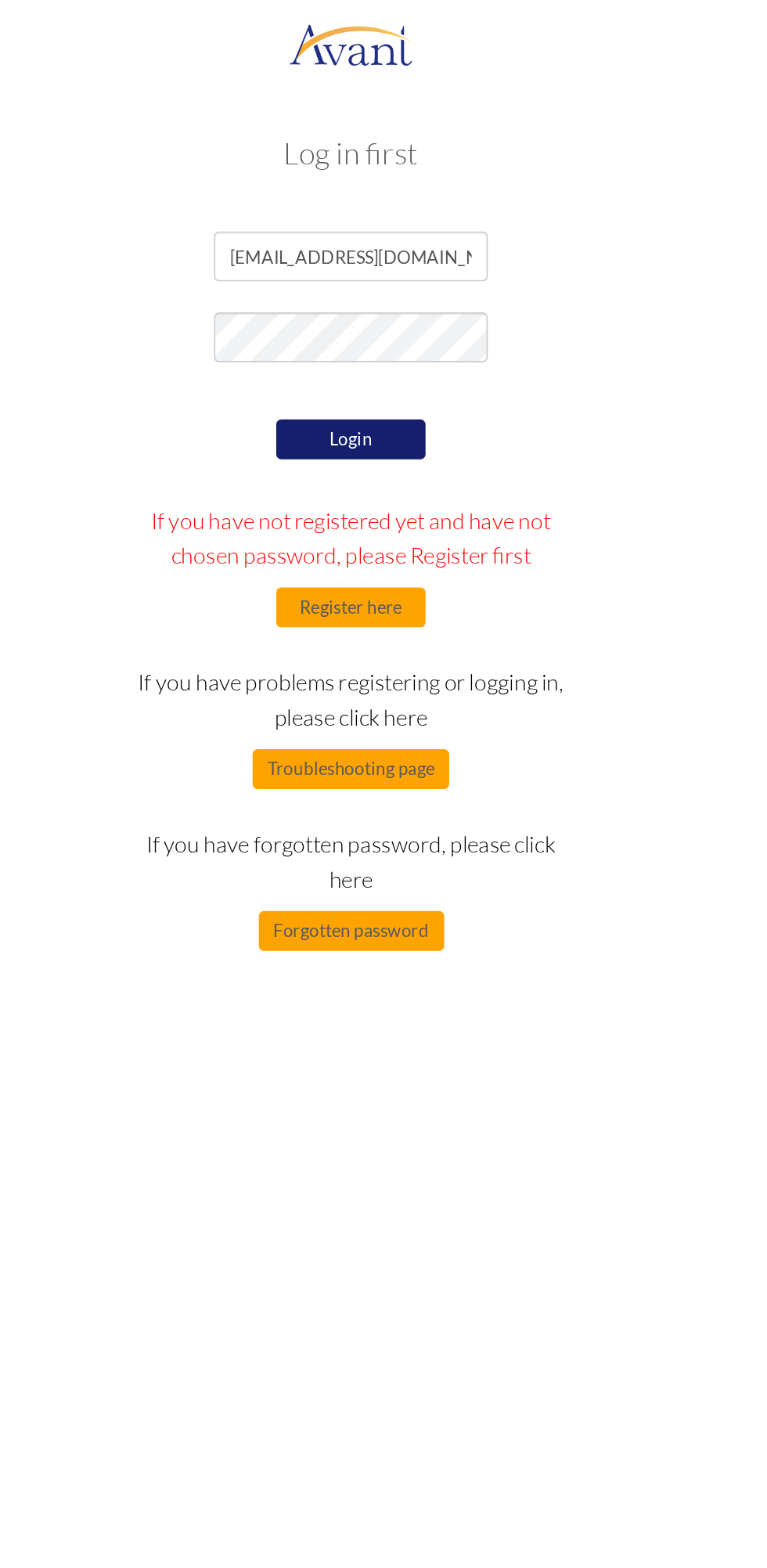
click at [383, 281] on button "Login" at bounding box center [384, 277] width 94 height 25
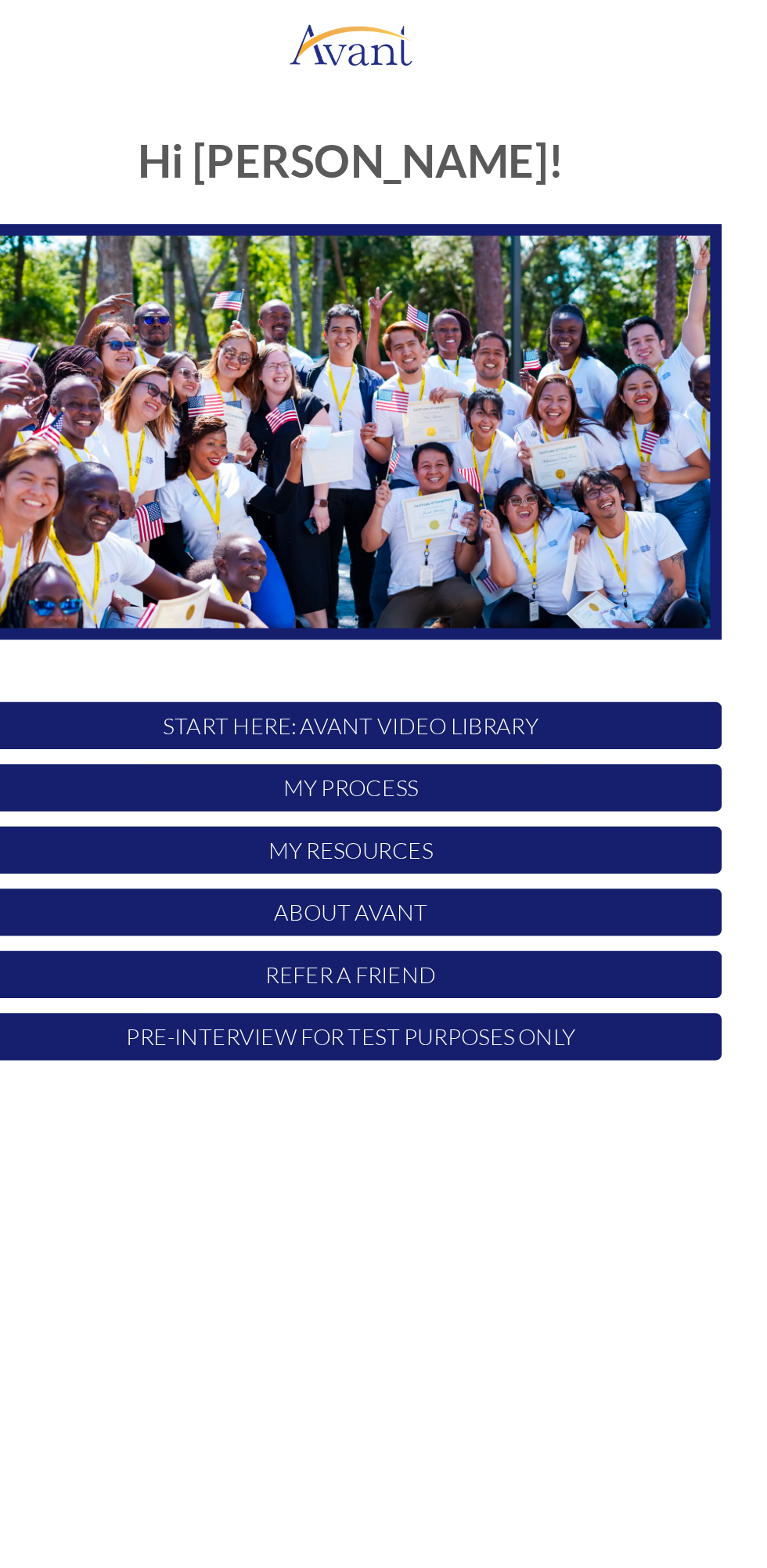
click at [537, 528] on p "My Resources" at bounding box center [384, 535] width 466 height 29
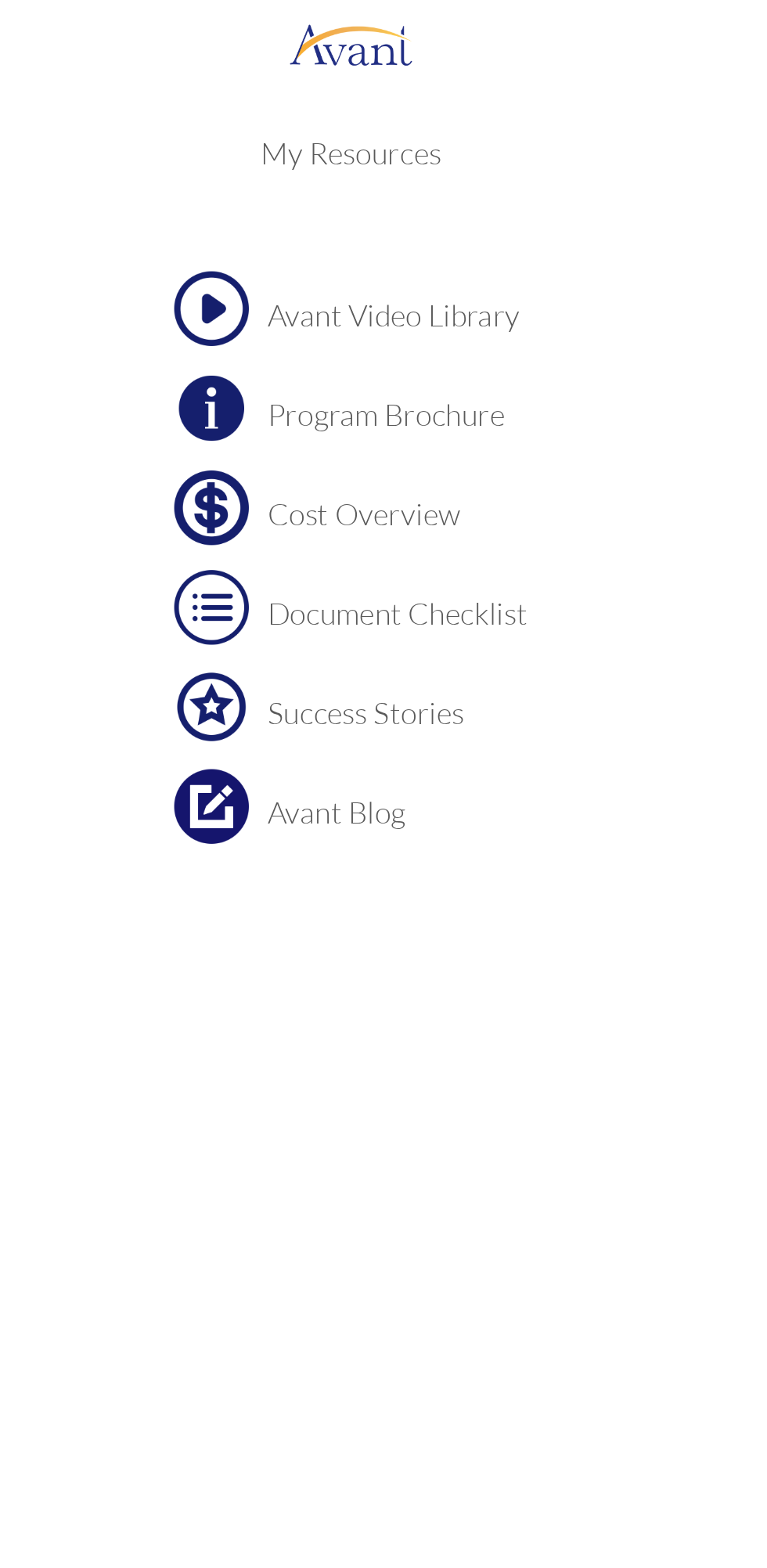
click at [526, 386] on center "Avant Video Library Program Brochure Cost Overview Document Checklist Success S…" at bounding box center [384, 382] width 466 height 423
click at [363, 396] on h3 "Document Checklist" at bounding box center [413, 385] width 163 height 21
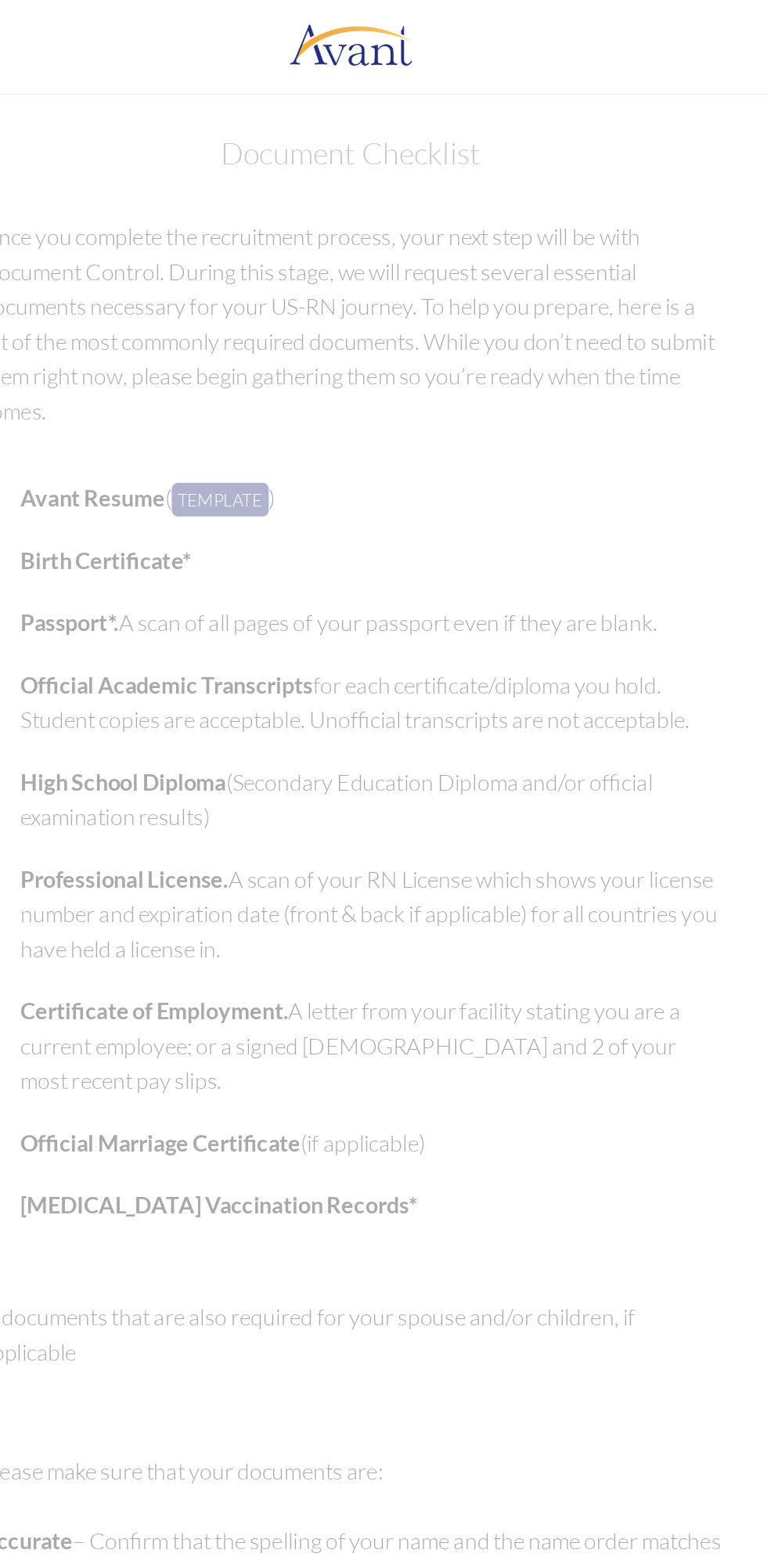
click at [384, 381] on p "Passport*. A scan of all pages of your passport even if they are blank." at bounding box center [396, 391] width 441 height 22
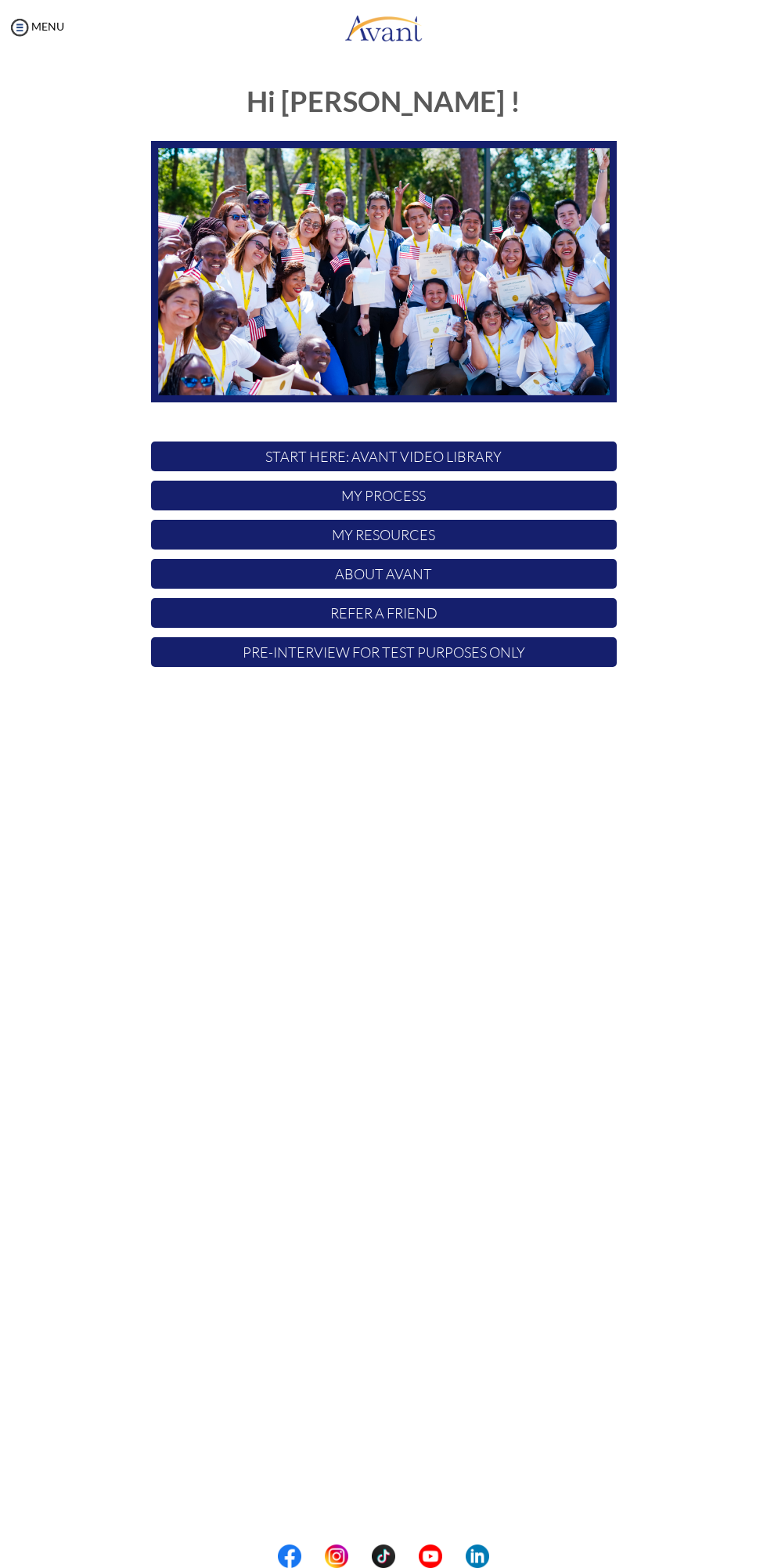
click at [457, 538] on p "My Resources" at bounding box center [384, 535] width 466 height 29
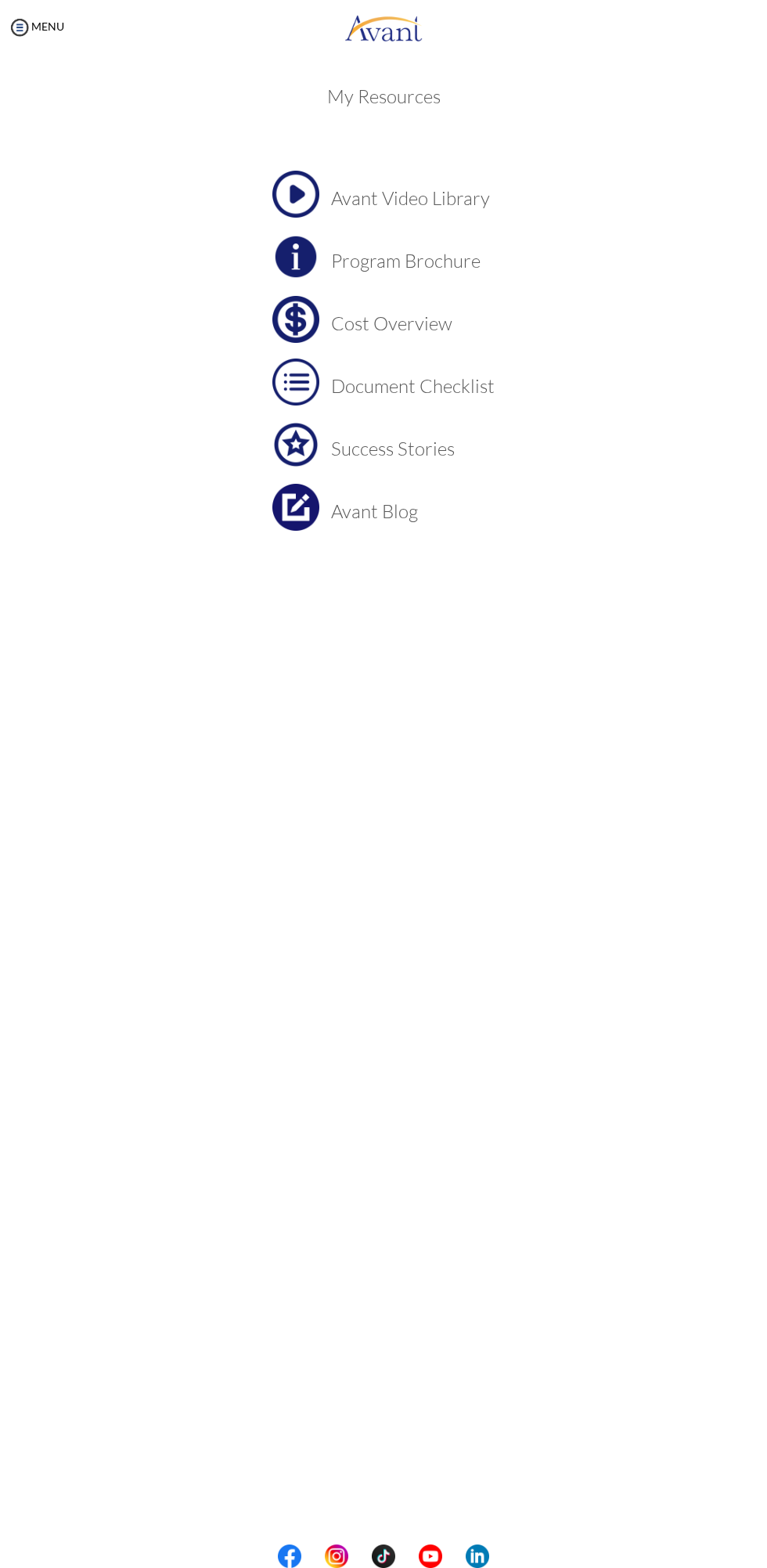
click at [462, 384] on h3 "Document Checklist" at bounding box center [413, 385] width 163 height 21
